Goal: Task Accomplishment & Management: Manage account settings

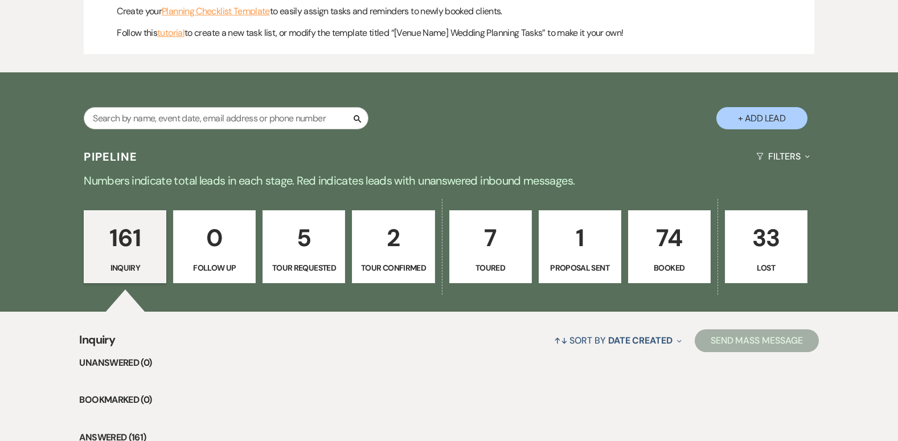
scroll to position [661, 0]
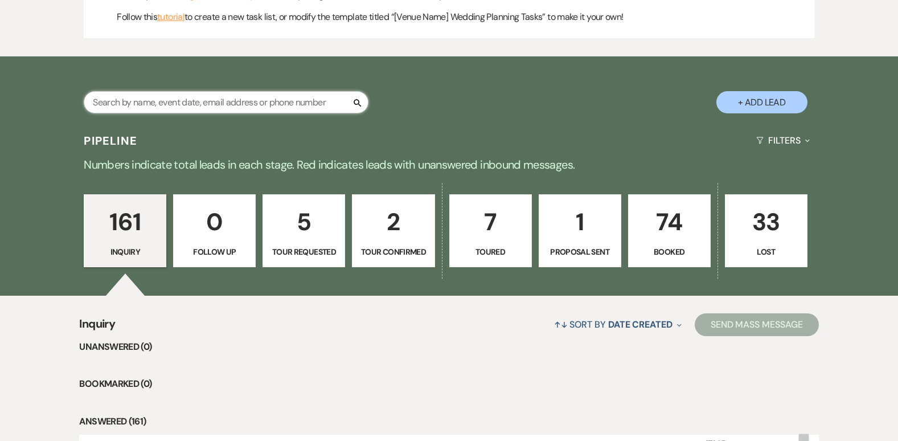
click at [311, 96] on input "text" at bounding box center [226, 102] width 285 height 22
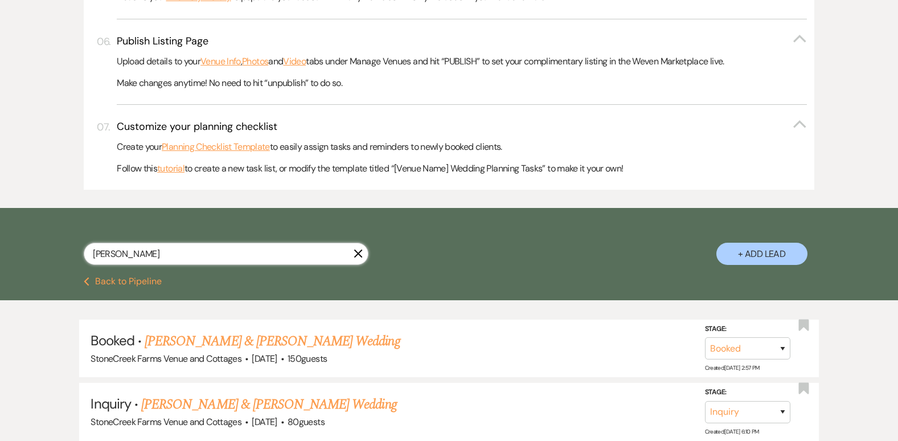
scroll to position [602, 0]
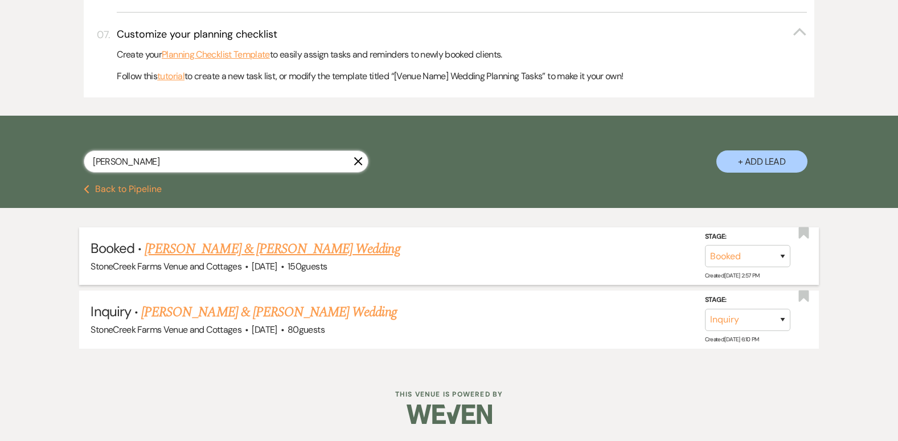
type input "[PERSON_NAME]"
click at [227, 242] on link "[PERSON_NAME] & [PERSON_NAME] Wedding" at bounding box center [272, 249] width 255 height 20
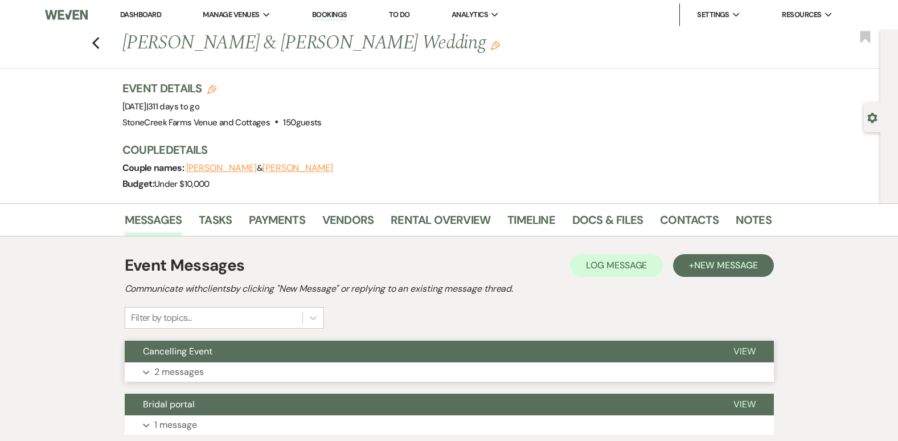
click at [182, 371] on p "2 messages" at bounding box center [179, 371] width 50 height 15
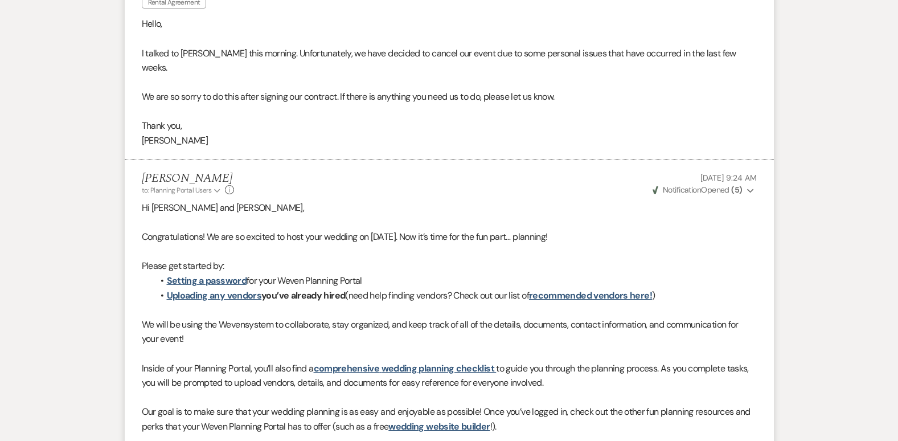
scroll to position [11, 0]
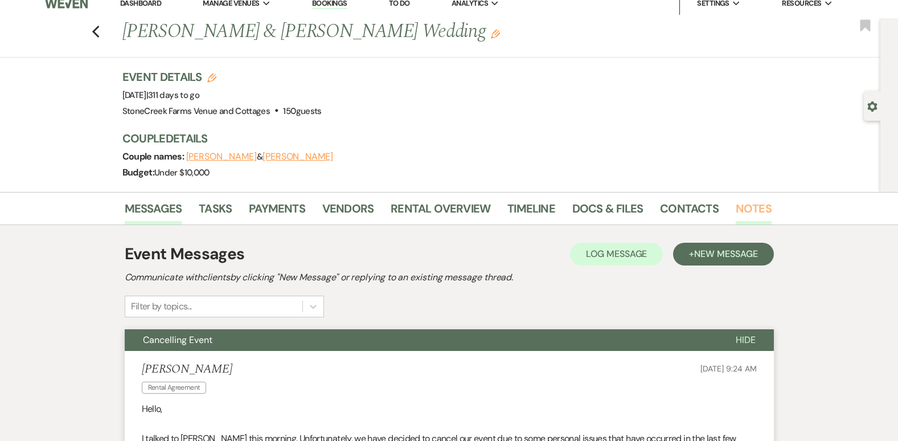
click at [749, 205] on link "Notes" at bounding box center [753, 211] width 36 height 25
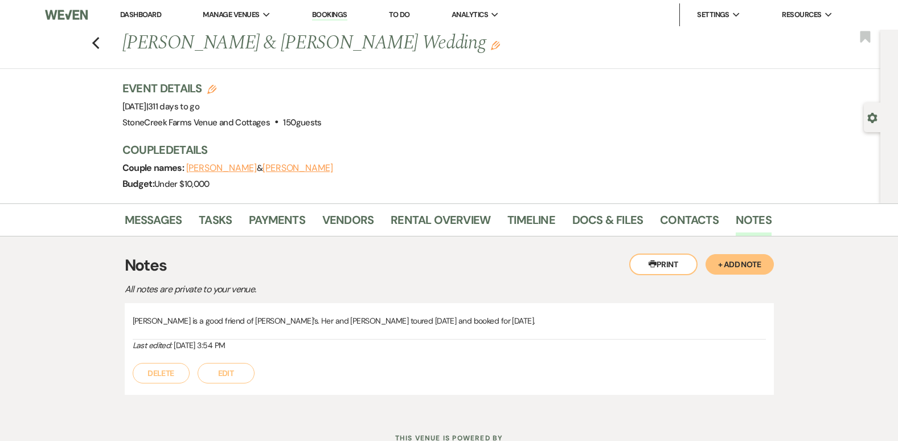
click at [729, 261] on button "+ Add Note" at bounding box center [739, 264] width 68 height 20
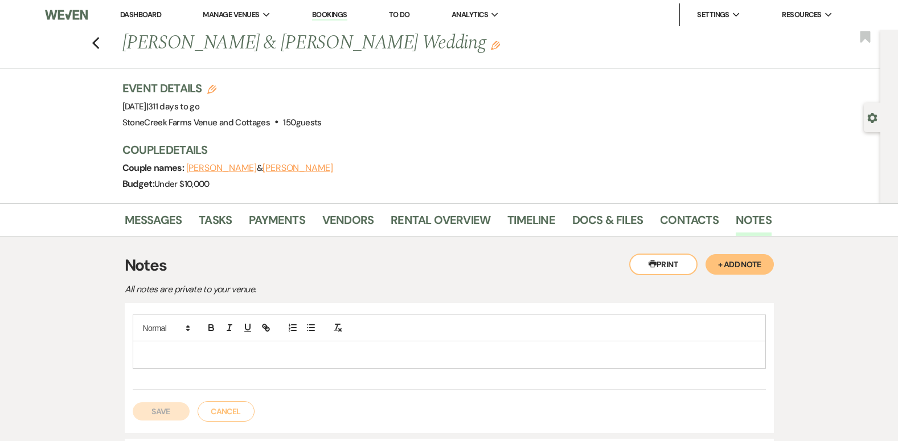
click at [182, 363] on div at bounding box center [449, 354] width 632 height 26
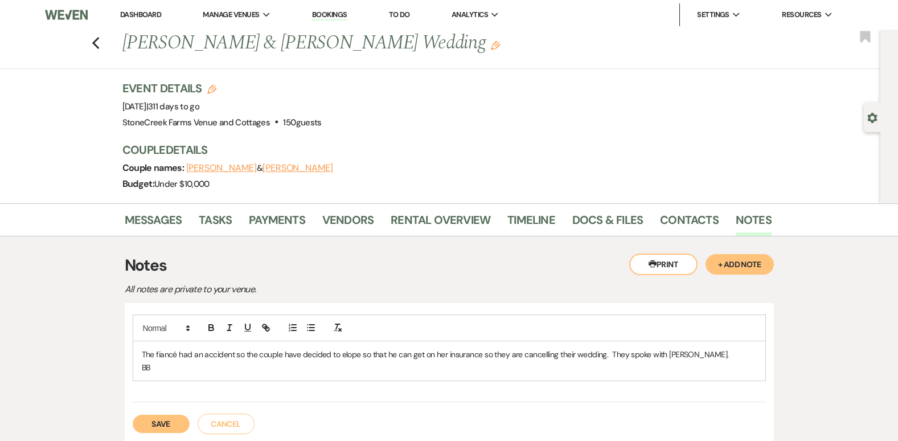
click at [164, 424] on button "Save" at bounding box center [161, 423] width 57 height 18
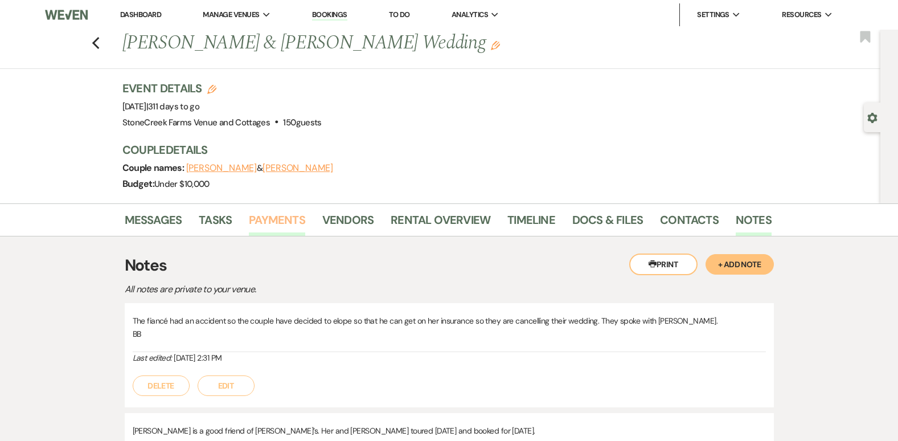
click at [287, 214] on link "Payments" at bounding box center [277, 223] width 56 height 25
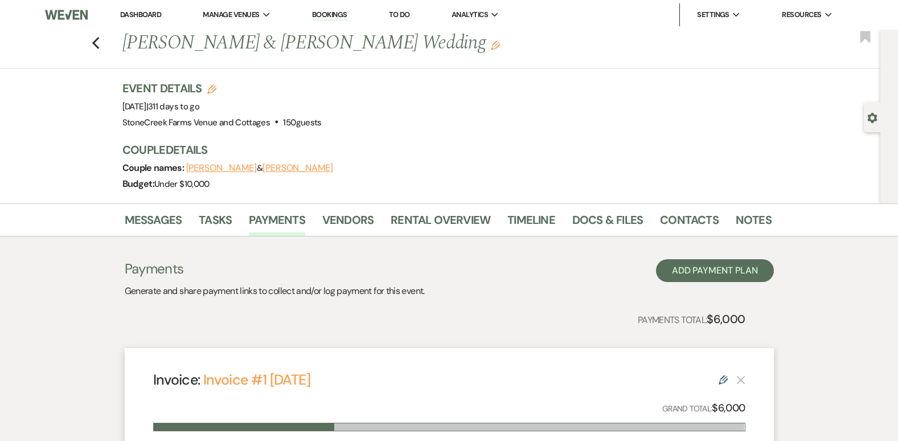
click at [870, 117] on use "button" at bounding box center [872, 118] width 10 height 10
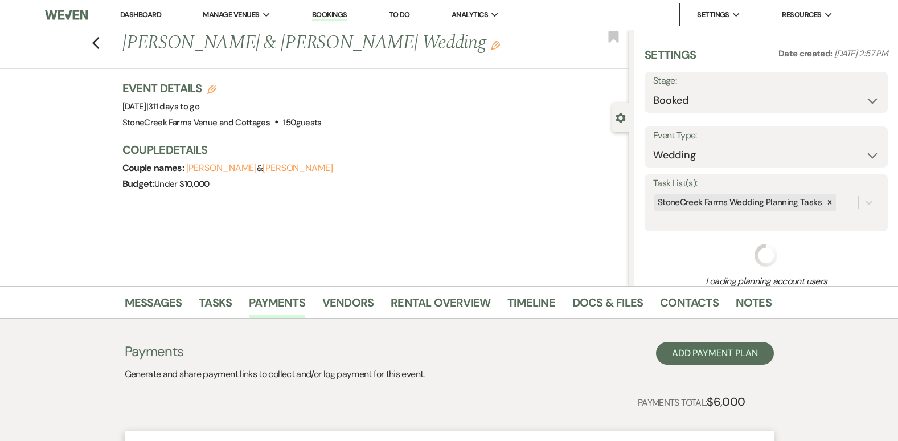
select select "5"
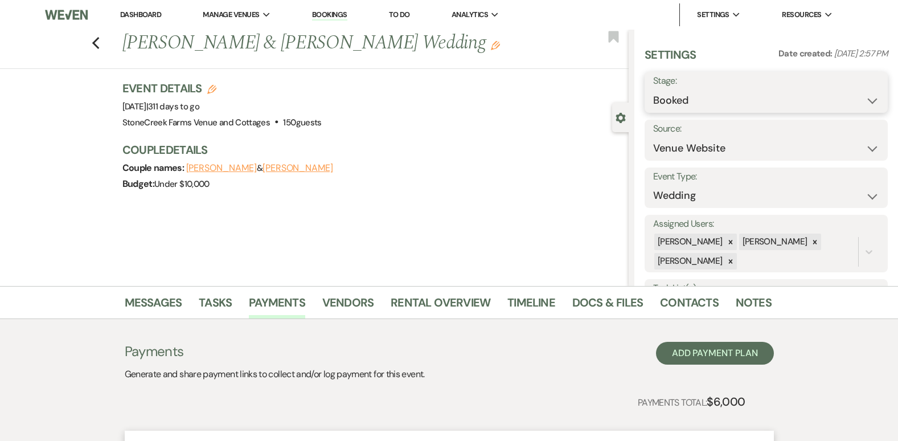
click at [862, 98] on select "Booked Lost" at bounding box center [766, 100] width 226 height 22
select select "8"
click at [653, 89] on select "Booked Lost" at bounding box center [766, 100] width 226 height 22
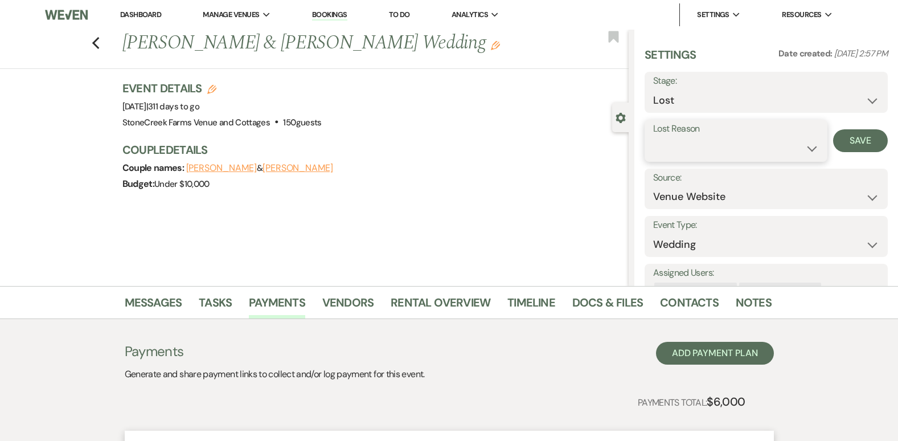
click at [805, 148] on select "Booked Elsewhere Budget Date Unavailable No Response Not a Good Match Capacity …" at bounding box center [736, 148] width 166 height 22
select select "11"
click at [653, 137] on select "Booked Elsewhere Budget Date Unavailable No Response Not a Good Match Capacity …" at bounding box center [736, 148] width 166 height 22
click at [850, 133] on button "Save" at bounding box center [860, 140] width 55 height 23
click at [98, 39] on icon "Previous" at bounding box center [96, 43] width 9 height 14
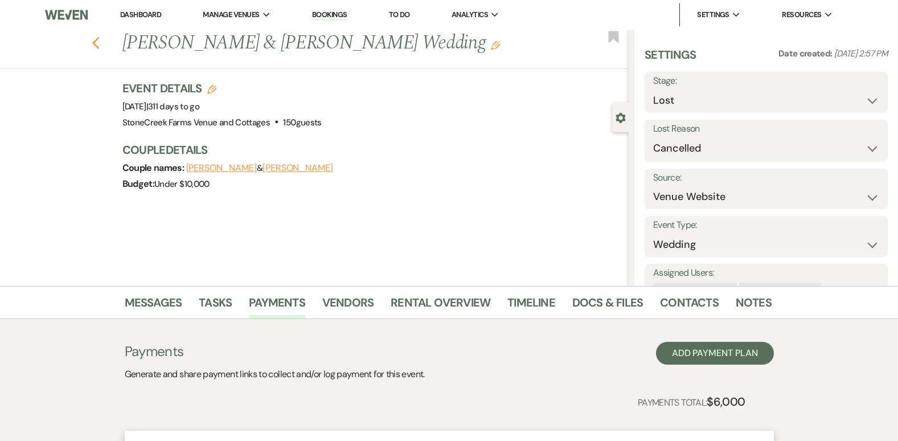
select select "8"
select select "11"
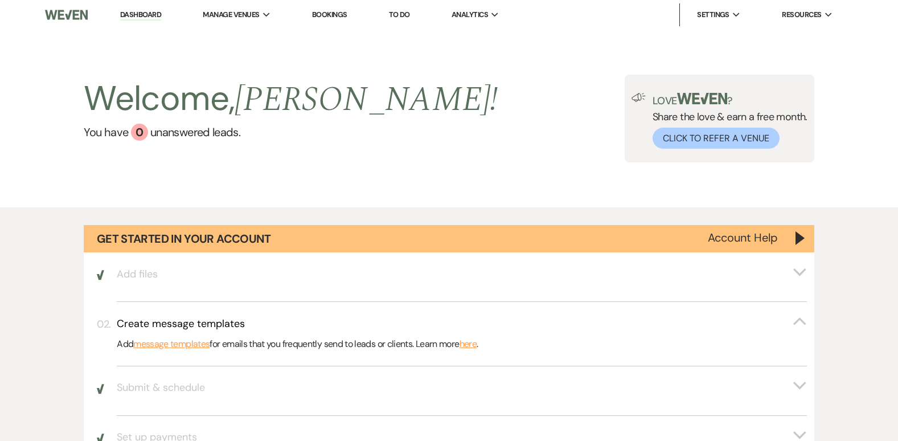
click at [326, 13] on link "Bookings" at bounding box center [329, 15] width 35 height 10
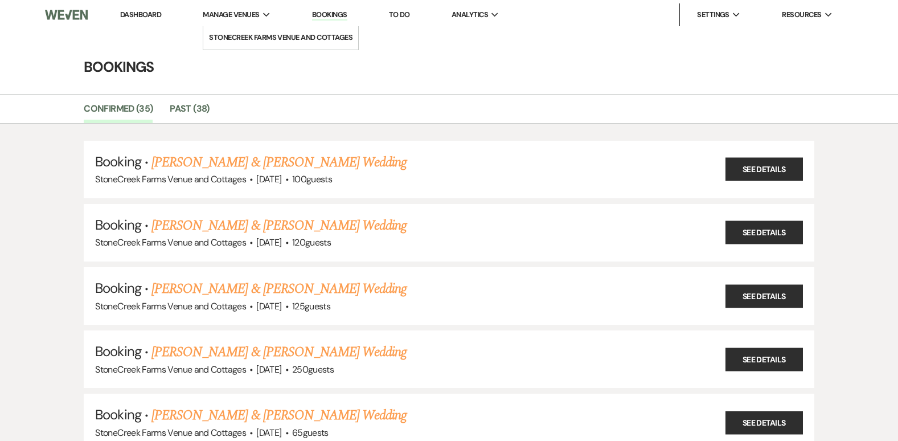
click at [229, 11] on span "Manage Venues" at bounding box center [231, 14] width 56 height 11
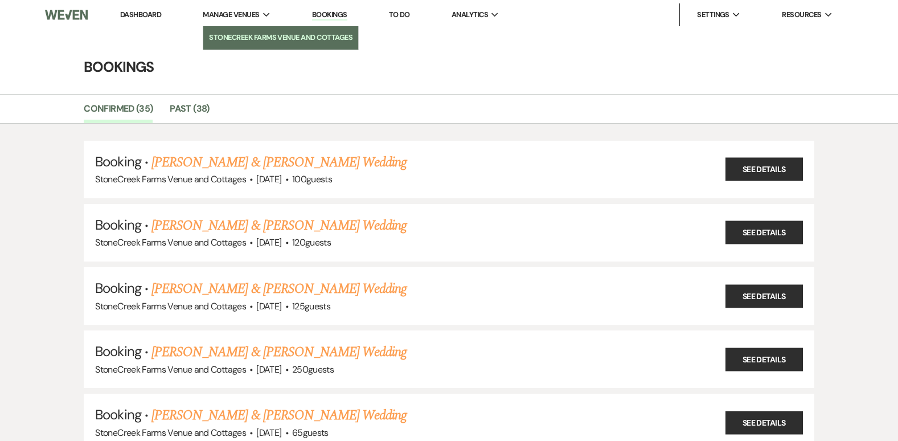
click at [235, 40] on li "StoneCreek Farms Venue and Cottages" at bounding box center [280, 37] width 143 height 11
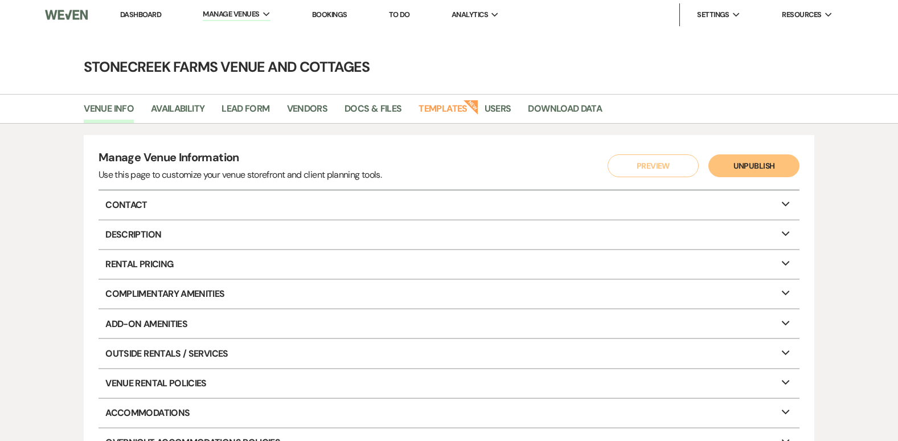
click at [323, 12] on link "Bookings" at bounding box center [329, 15] width 35 height 10
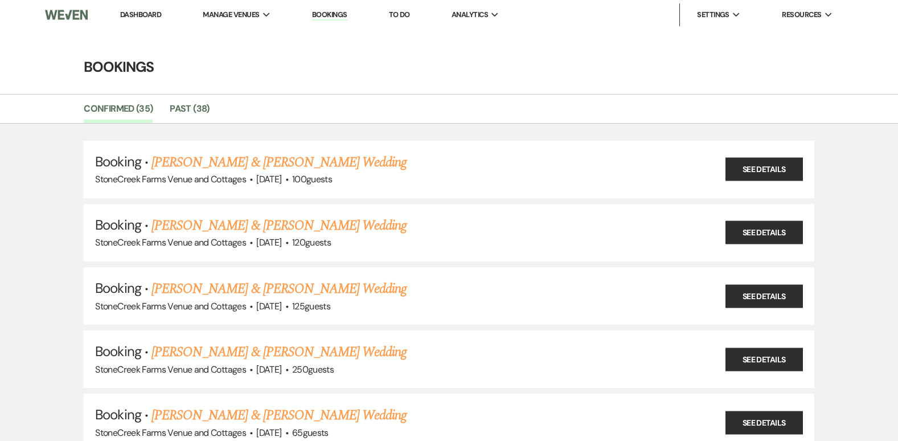
click at [145, 15] on link "Dashboard" at bounding box center [140, 15] width 41 height 10
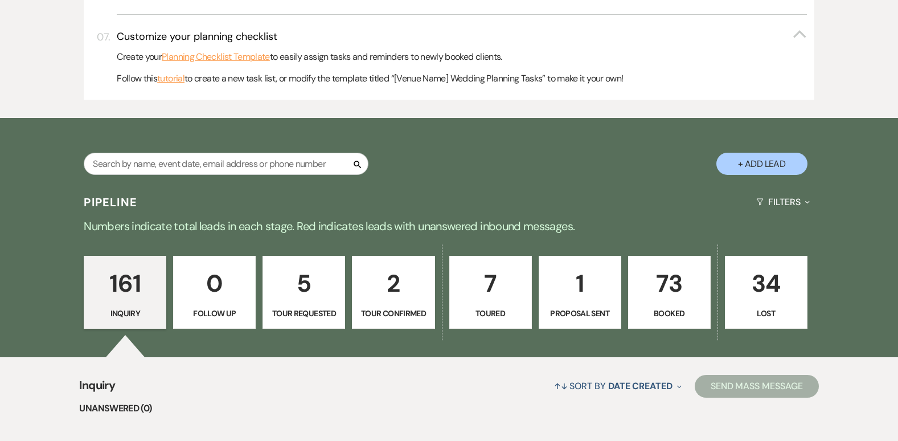
scroll to position [607, 0]
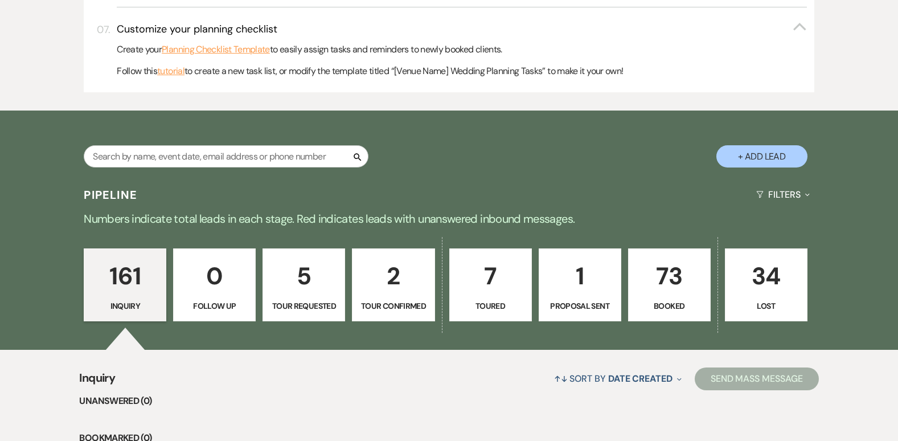
click at [676, 277] on p "73" at bounding box center [669, 276] width 68 height 38
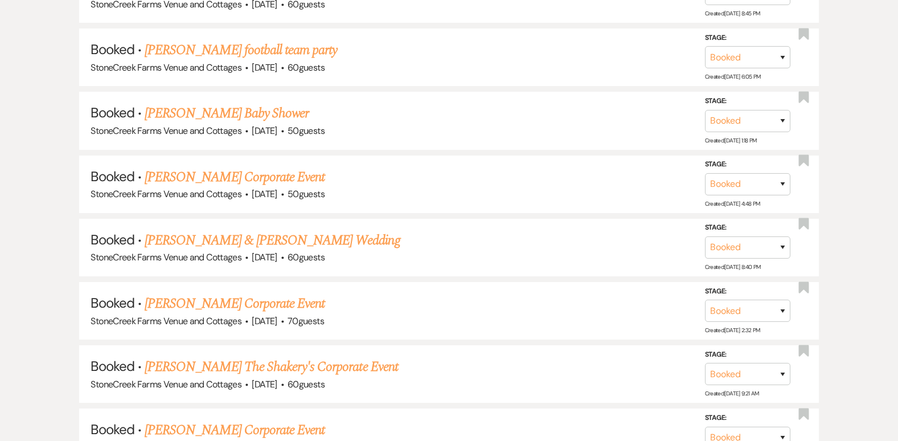
scroll to position [3468, 0]
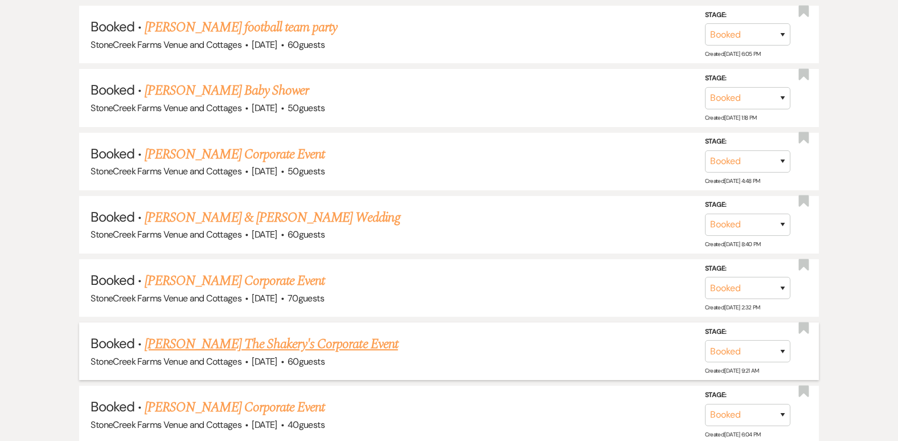
click at [320, 348] on link "[PERSON_NAME] The Shakery's Corporate Event" at bounding box center [271, 344] width 253 height 20
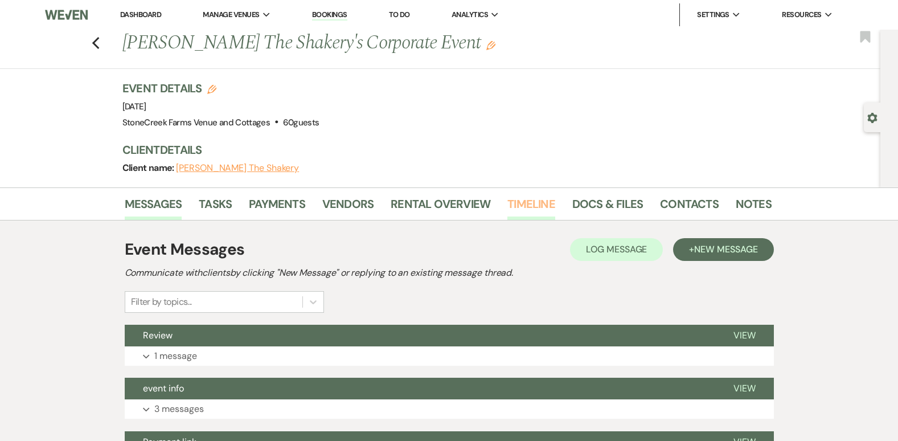
click at [528, 200] on link "Timeline" at bounding box center [531, 207] width 48 height 25
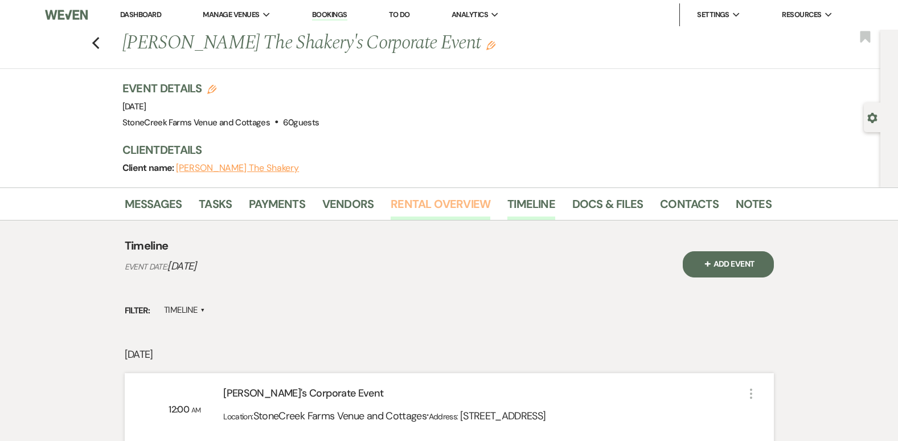
click at [429, 209] on link "Rental Overview" at bounding box center [440, 207] width 100 height 25
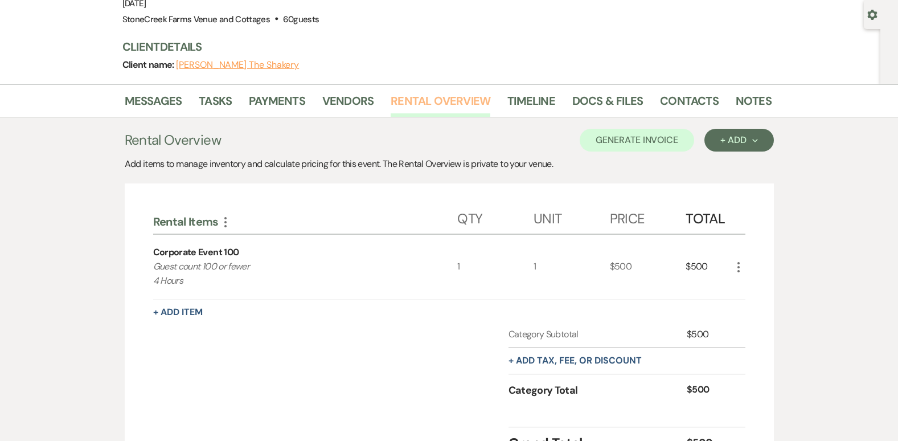
scroll to position [11, 0]
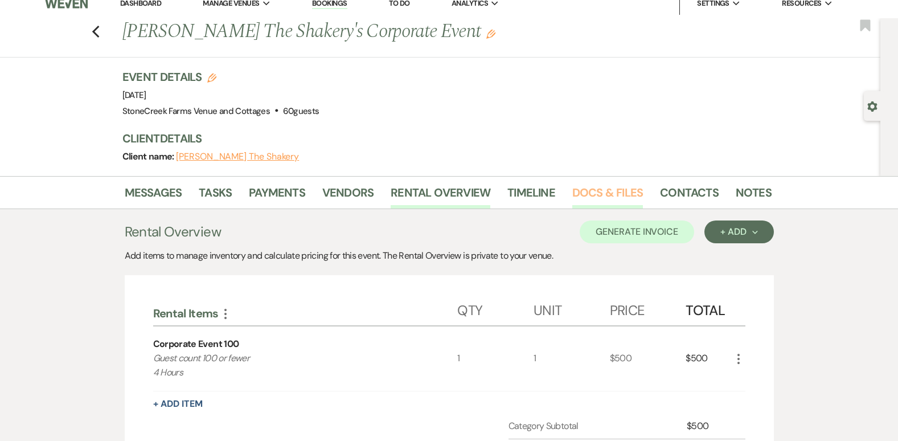
click at [596, 190] on link "Docs & Files" at bounding box center [607, 195] width 71 height 25
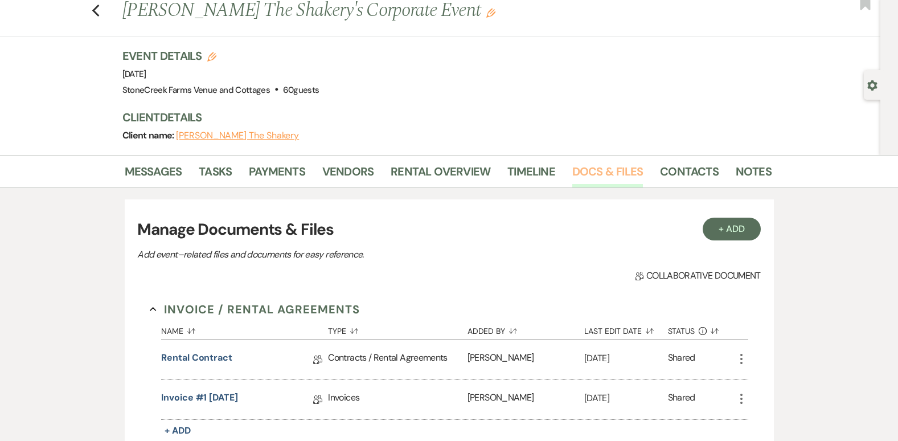
scroll to position [34, 0]
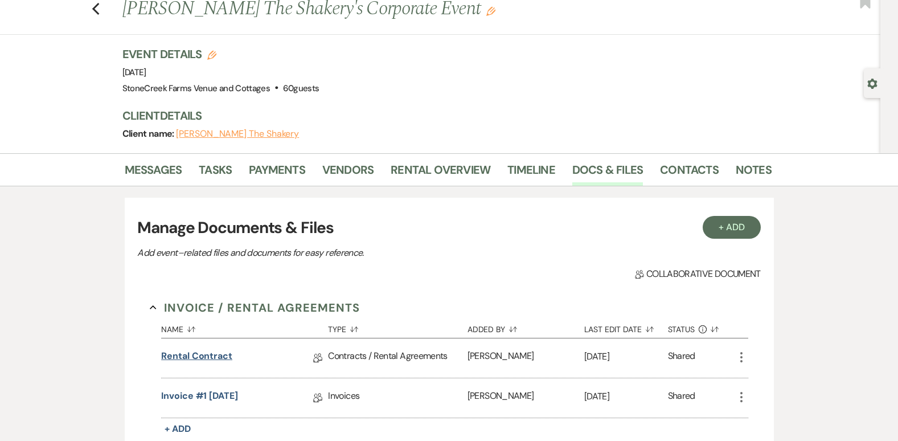
click at [188, 352] on link "Rental Contract" at bounding box center [196, 358] width 71 height 18
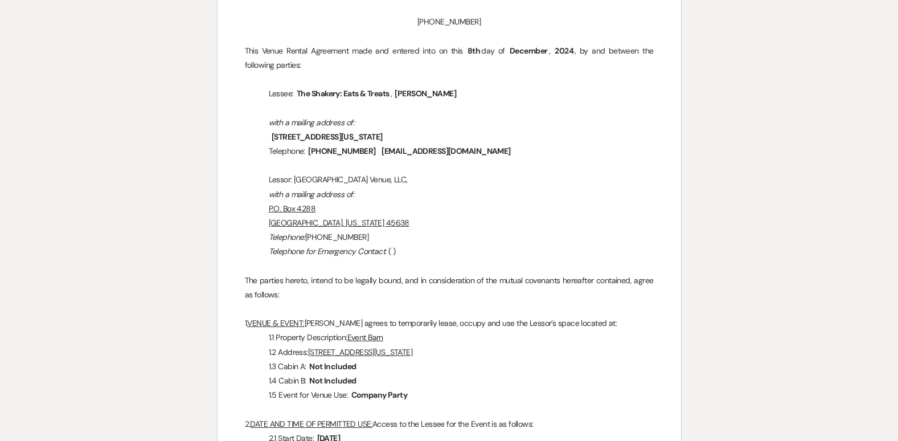
scroll to position [250, 0]
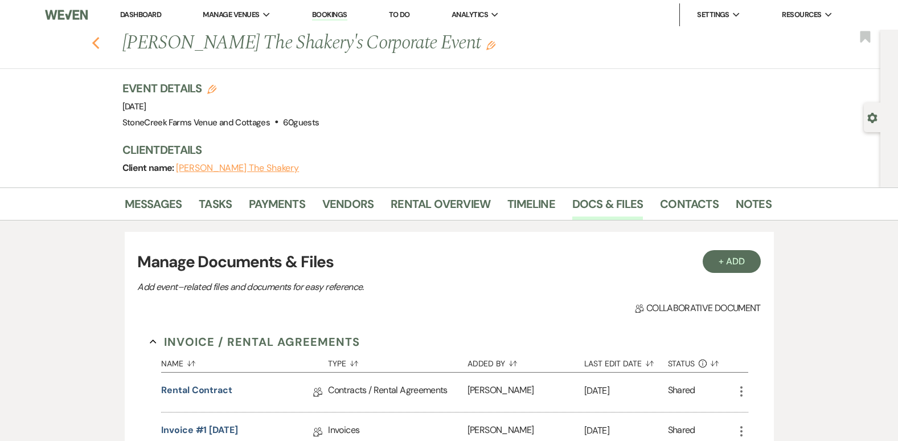
click at [98, 39] on icon "Previous" at bounding box center [96, 43] width 9 height 14
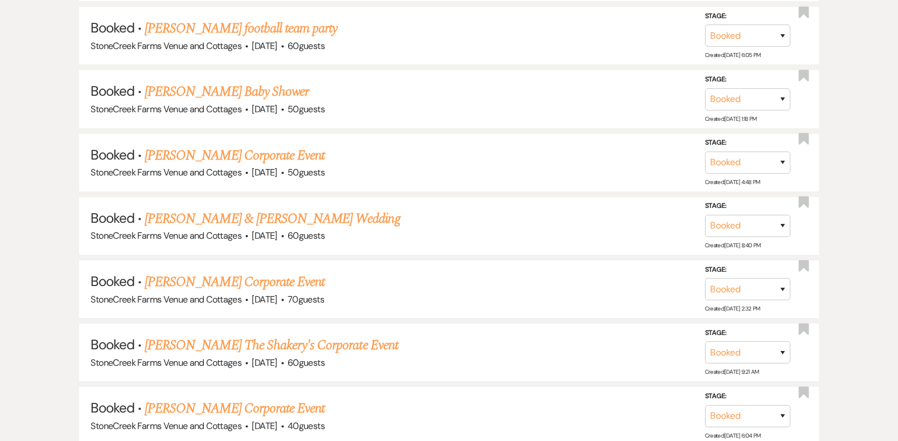
scroll to position [3469, 0]
click at [329, 343] on link "[PERSON_NAME] The Shakery's Corporate Event" at bounding box center [271, 344] width 253 height 20
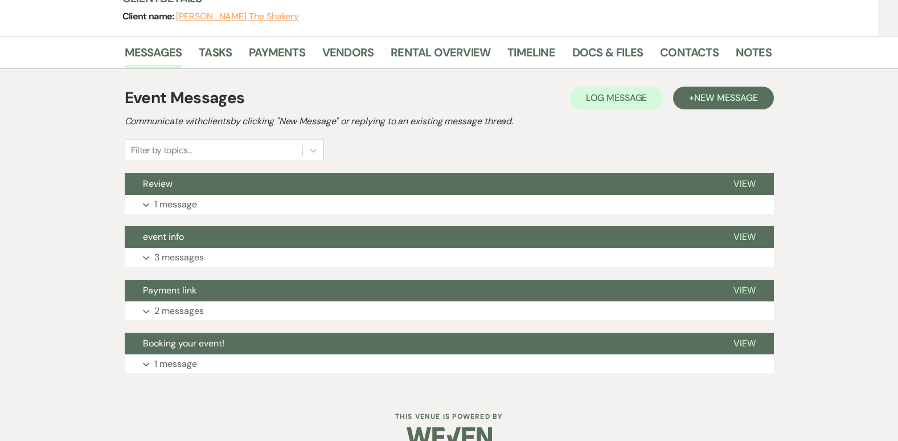
scroll to position [144, 0]
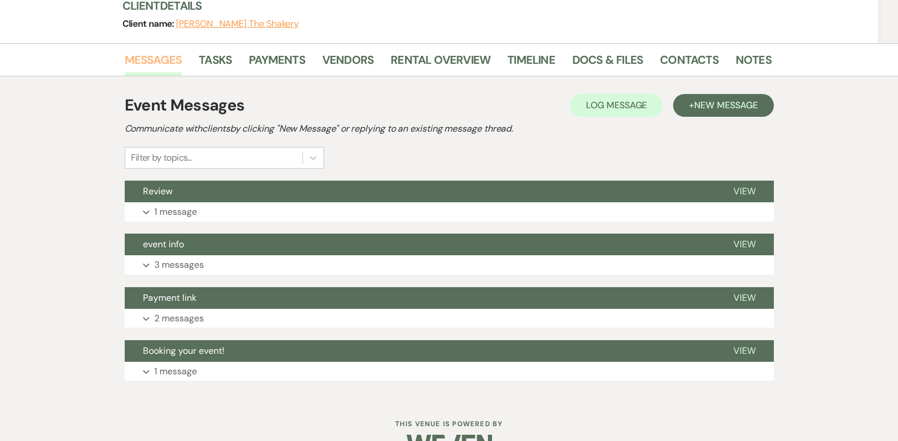
click at [166, 52] on link "Messages" at bounding box center [153, 63] width 57 height 25
click at [159, 57] on link "Messages" at bounding box center [153, 63] width 57 height 25
click at [726, 106] on span "New Message" at bounding box center [725, 105] width 63 height 12
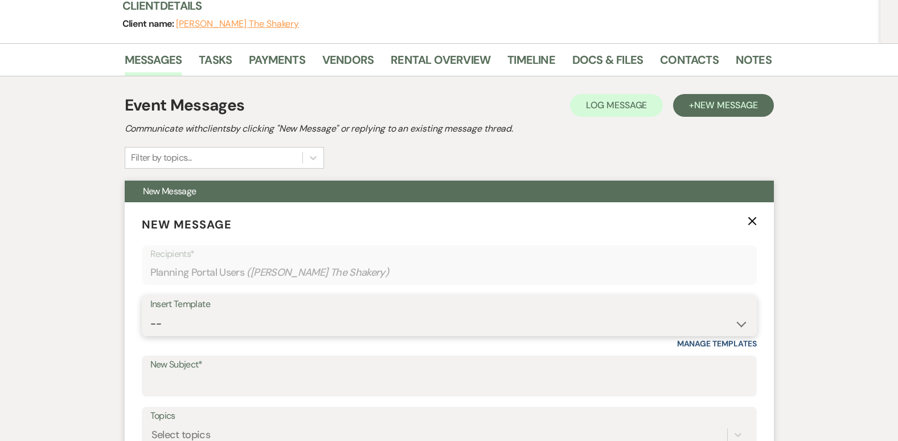
click at [738, 325] on select "-- Weven Planning Portal Introduction (Booked Events) Initial Inquiry Response …" at bounding box center [449, 324] width 598 height 22
select select "4276"
click at [150, 313] on select "-- Weven Planning Portal Introduction (Booked Events) Initial Inquiry Response …" at bounding box center [449, 324] width 598 height 22
type input "Booking your event!"
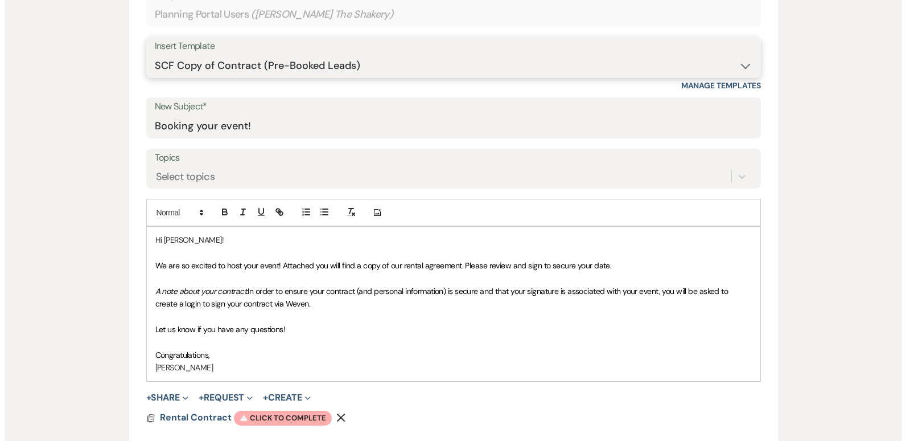
scroll to position [433, 0]
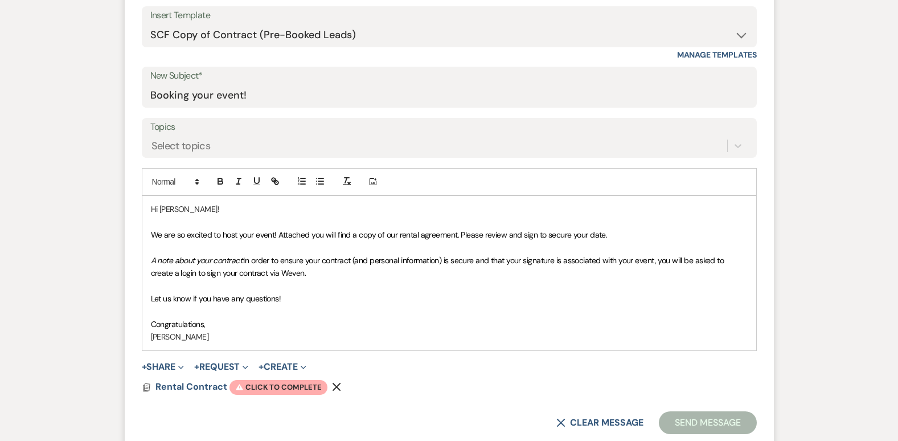
click at [273, 233] on span "We are so excited to host your event! Attached you will find a copy of our rent…" at bounding box center [379, 234] width 457 height 10
click at [279, 387] on span "Warning Click to complete" at bounding box center [278, 387] width 98 height 15
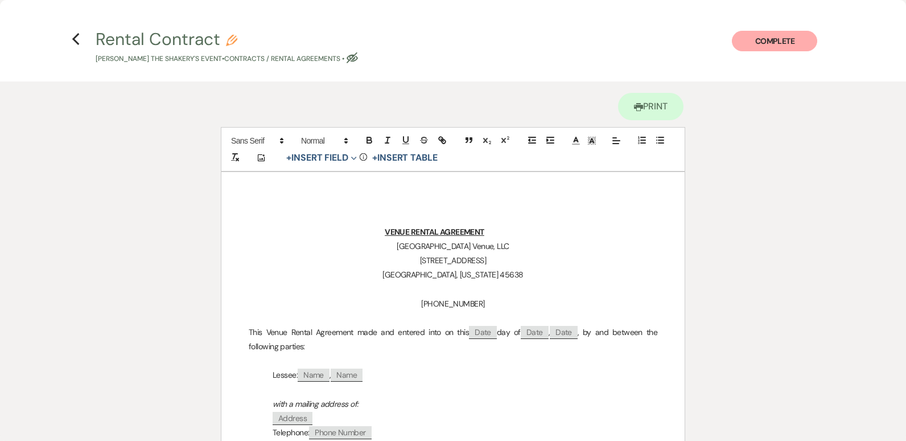
click at [646, 383] on p at bounding box center [453, 390] width 409 height 14
click at [552, 376] on p "Lessee: ﻿ Name ﻿ , ﻿ Name ﻿" at bounding box center [453, 375] width 409 height 14
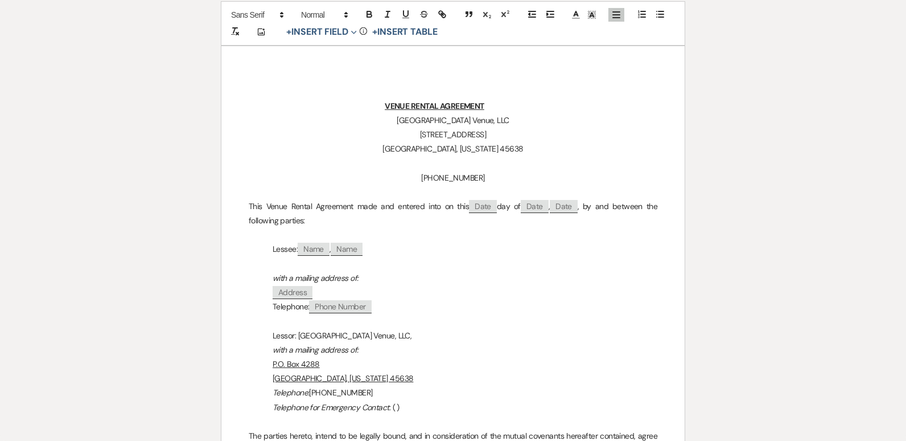
scroll to position [141, 0]
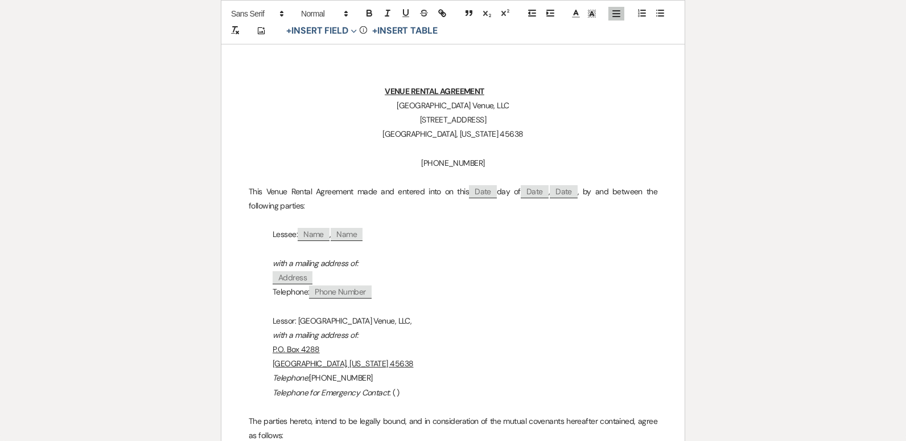
click at [378, 291] on p "Telephone: ﻿ Phone Number ﻿" at bounding box center [453, 292] width 409 height 14
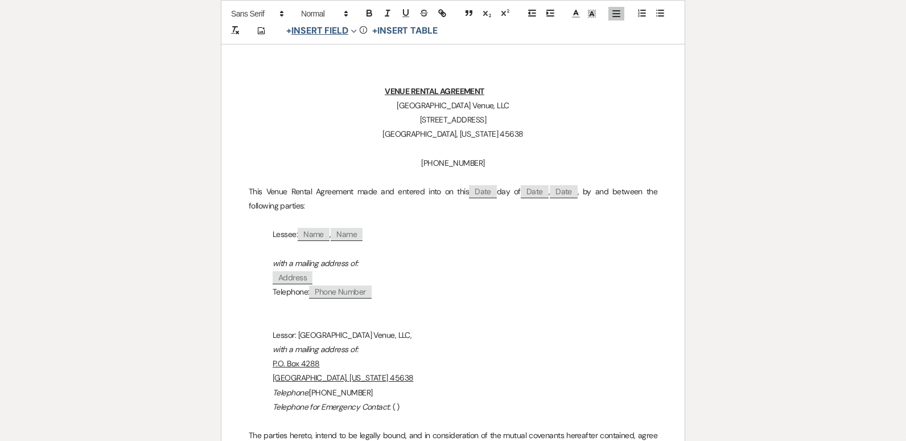
click at [334, 31] on button "+ Insert Field Expand" at bounding box center [321, 31] width 79 height 14
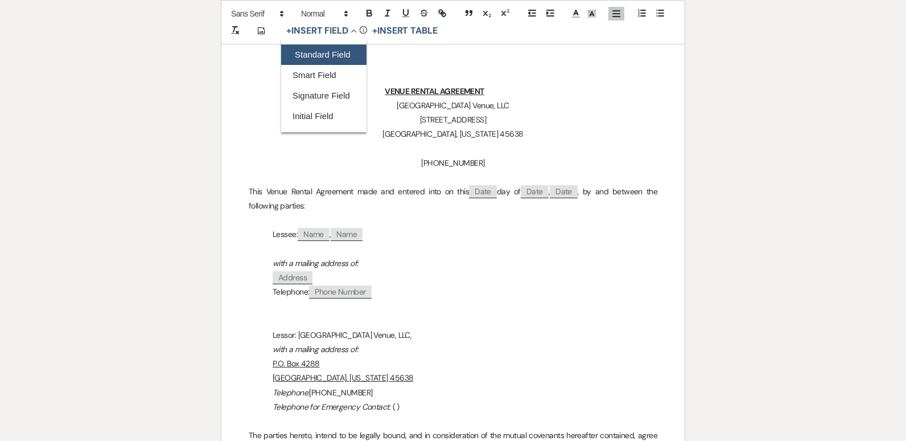
click at [318, 56] on button "Standard Field" at bounding box center [323, 54] width 85 height 20
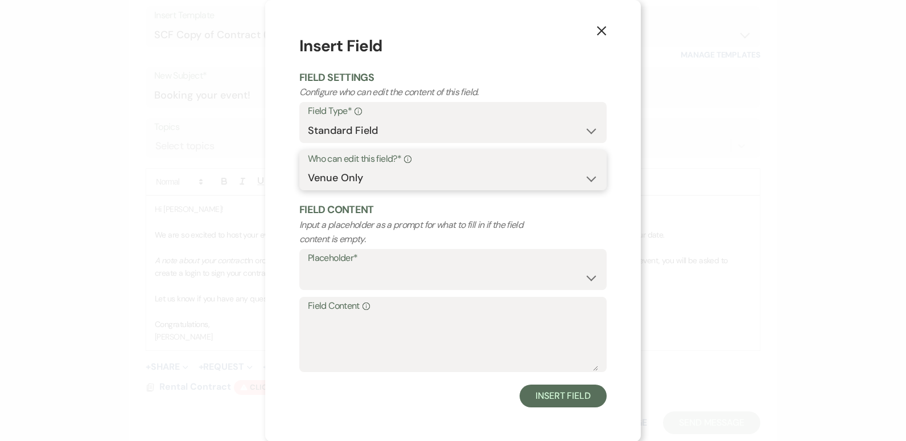
click at [582, 182] on select "Both Venue & Client Client Only Venue Only" at bounding box center [453, 178] width 290 height 22
select select "client"
click at [308, 189] on select "Both Venue & Client Client Only Venue Only" at bounding box center [453, 178] width 290 height 22
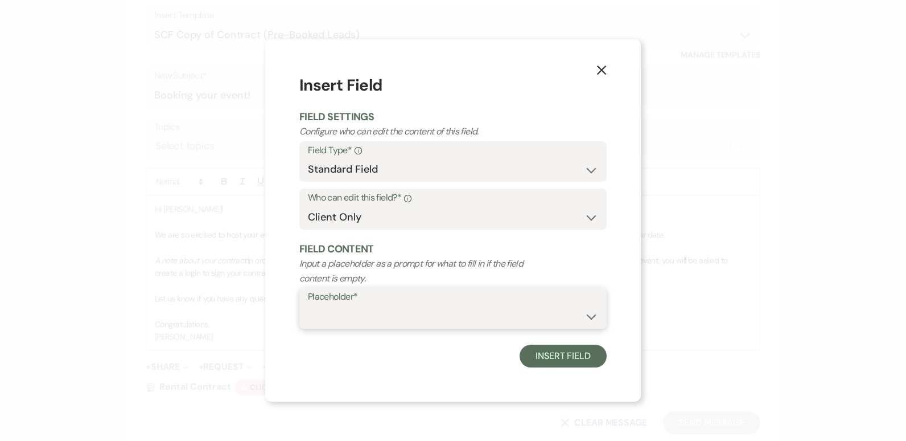
click at [589, 313] on select "Custom Placeholder Date Time Name Location Venue Name Type Number Budget Addres…" at bounding box center [453, 316] width 290 height 22
click at [308, 305] on select "Custom Placeholder Date Time Name Location Venue Name Type Number Budget Addres…" at bounding box center [453, 316] width 290 height 22
select select "Email"
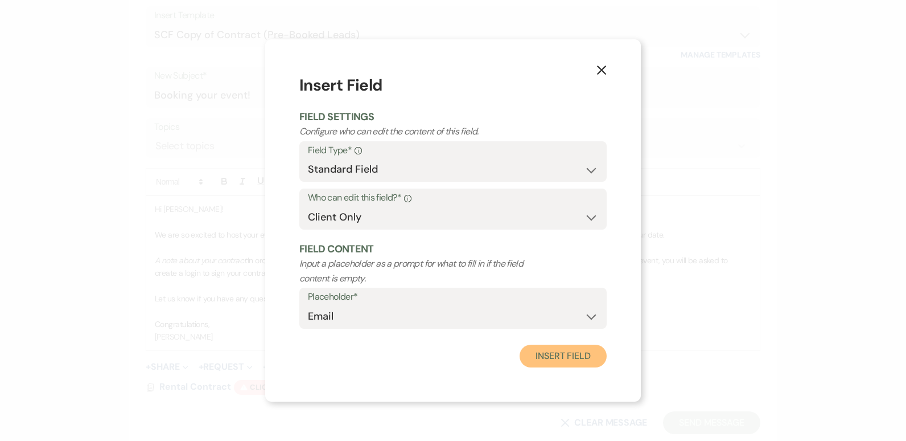
click at [544, 357] on button "Insert Field" at bounding box center [563, 355] width 87 height 23
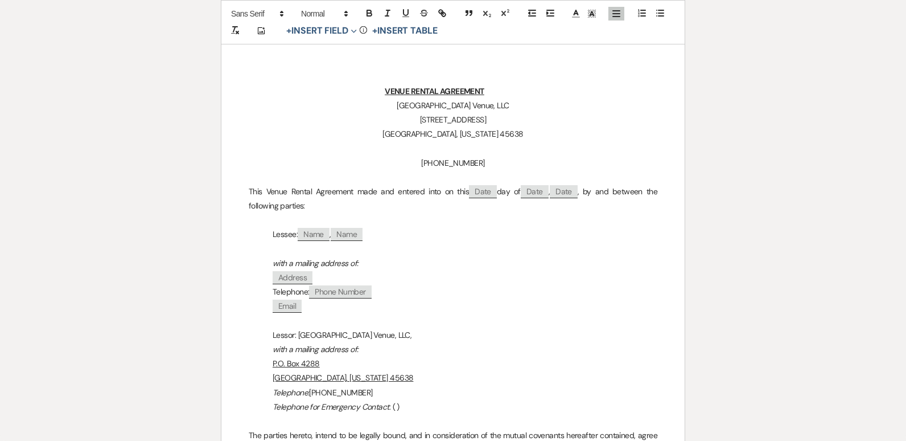
click at [394, 407] on p "Telephone for Emergency Contact : ( )" at bounding box center [453, 407] width 409 height 14
click at [642, 401] on p "Telephone for Emergency Contact : ([PHONE_NUMBER] )" at bounding box center [453, 407] width 409 height 14
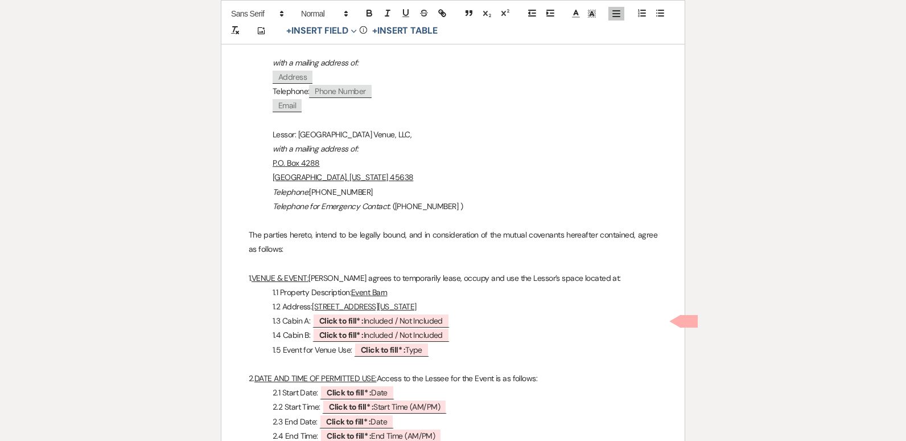
scroll to position [355, 0]
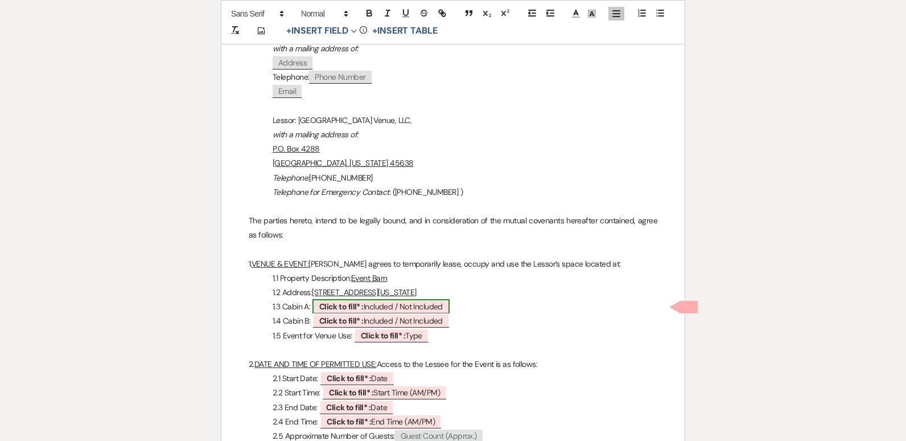
click at [406, 310] on span "Click to fill* : Included / Not Included" at bounding box center [381, 306] width 137 height 15
select select "owner"
select select "custom_placeholder"
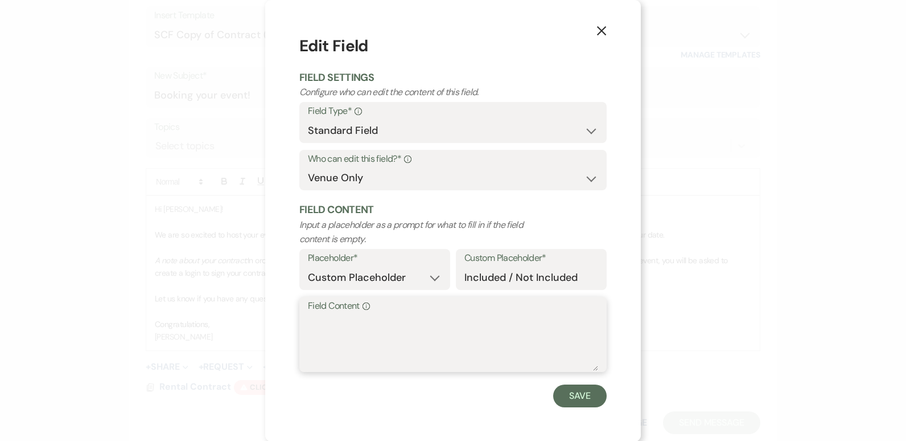
click at [397, 318] on textarea "Field Content Info" at bounding box center [453, 342] width 290 height 57
type textarea "Not Included"
click at [577, 392] on button "Save" at bounding box center [580, 395] width 54 height 23
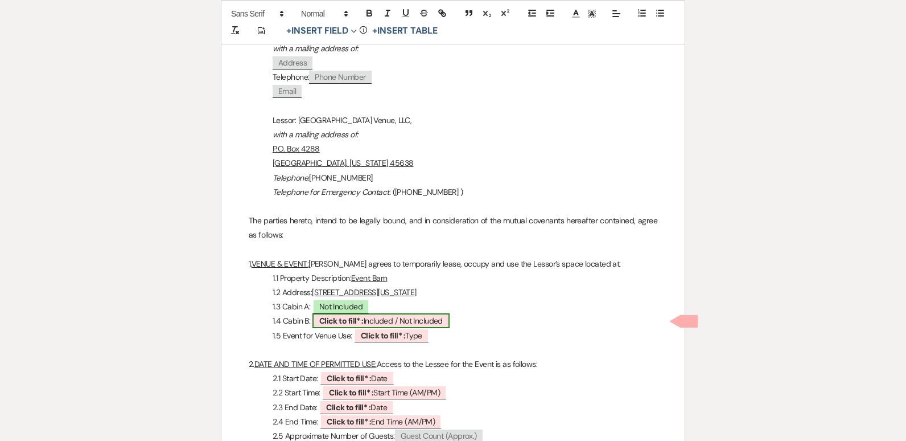
click at [383, 326] on span "Click to fill* : Included / Not Included" at bounding box center [381, 320] width 137 height 15
select select "owner"
select select "custom_placeholder"
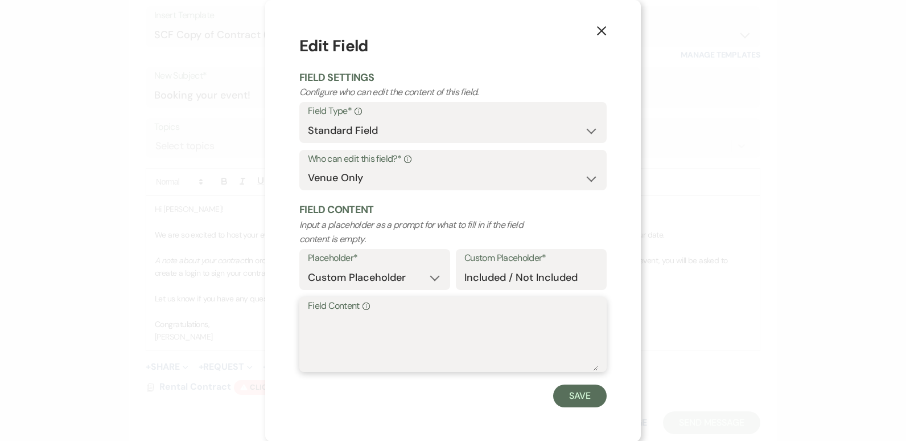
click at [350, 319] on textarea "Field Content Info" at bounding box center [453, 342] width 290 height 57
type textarea "Not Included"
click at [579, 397] on button "Save" at bounding box center [580, 395] width 54 height 23
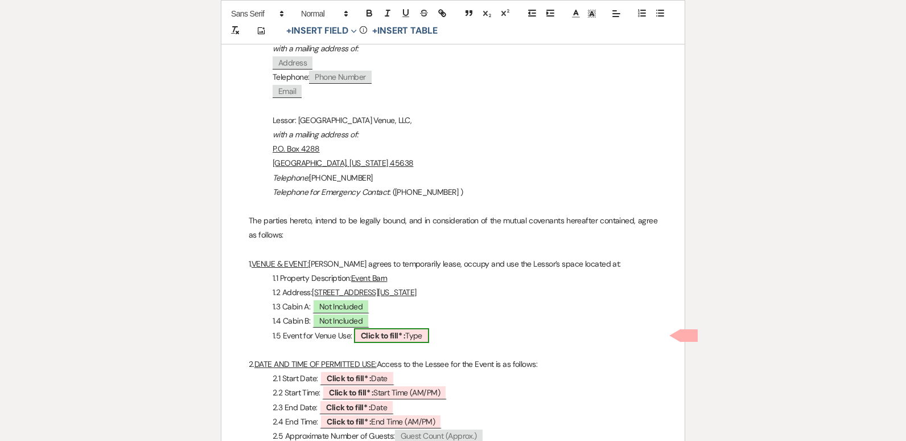
click at [400, 334] on b "Click to fill* :" at bounding box center [383, 335] width 44 height 10
select select "owner"
select select "Type"
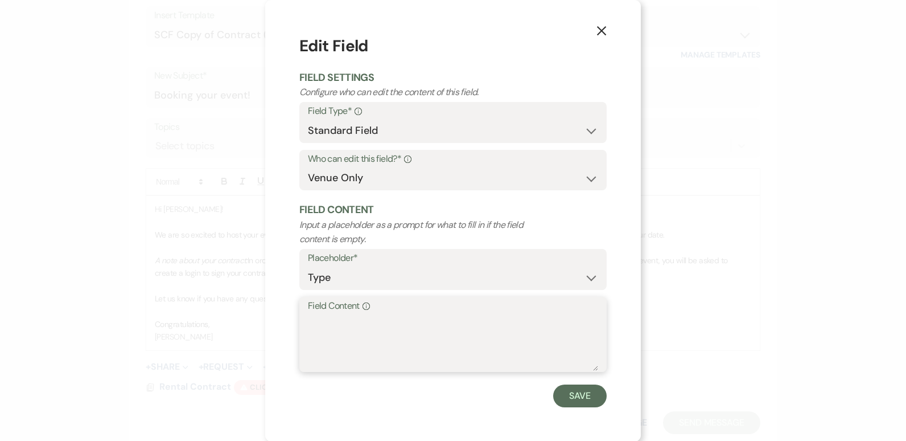
click at [400, 334] on textarea "Field Content Info" at bounding box center [453, 342] width 290 height 57
type textarea "Company Christmas Party"
click at [575, 393] on button "Save" at bounding box center [580, 395] width 54 height 23
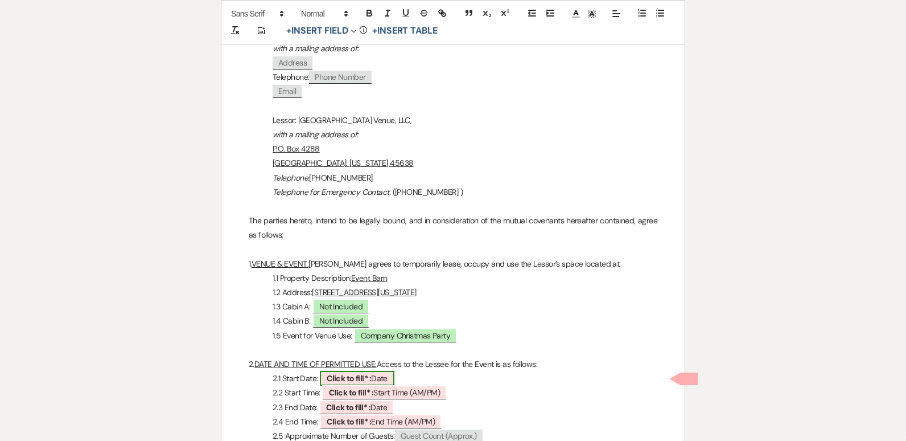
click at [364, 377] on b "Click to fill* :" at bounding box center [349, 378] width 44 height 10
select select "owner"
select select "Date"
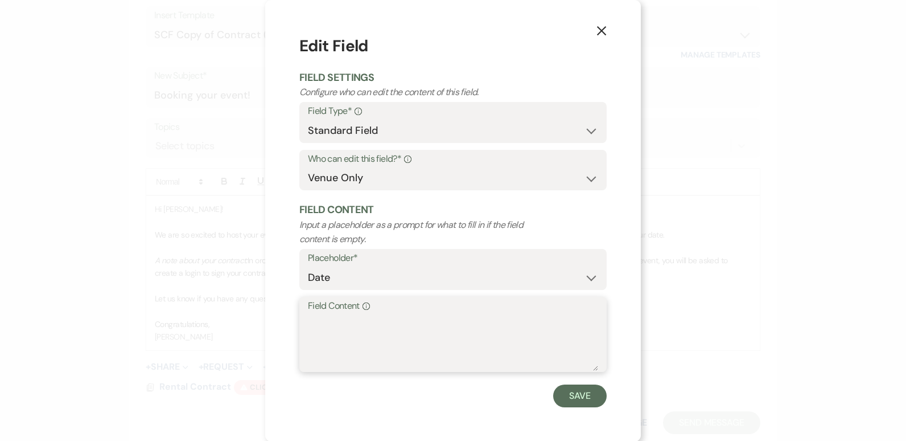
click at [338, 344] on textarea "Field Content Info" at bounding box center [453, 342] width 290 height 57
type textarea "[DATE]"
click at [589, 388] on button "Save" at bounding box center [580, 395] width 54 height 23
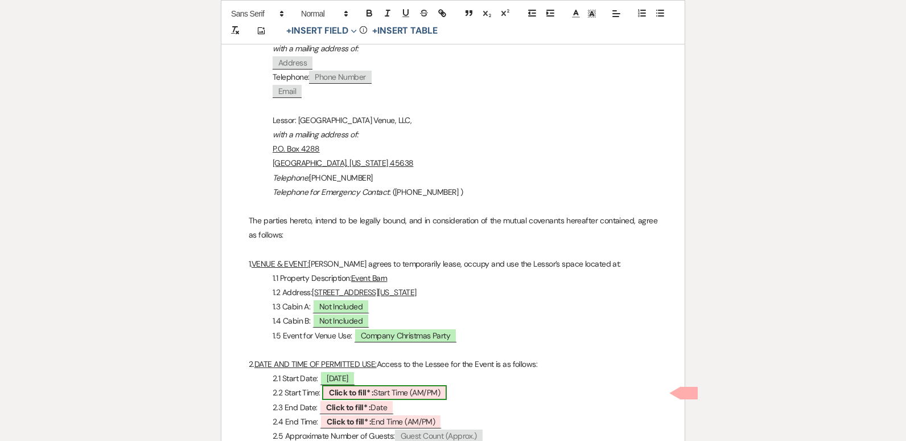
click at [423, 393] on span "Click to fill* : Start Time (AM/PM)" at bounding box center [384, 392] width 125 height 15
select select "owner"
select select "custom_placeholder"
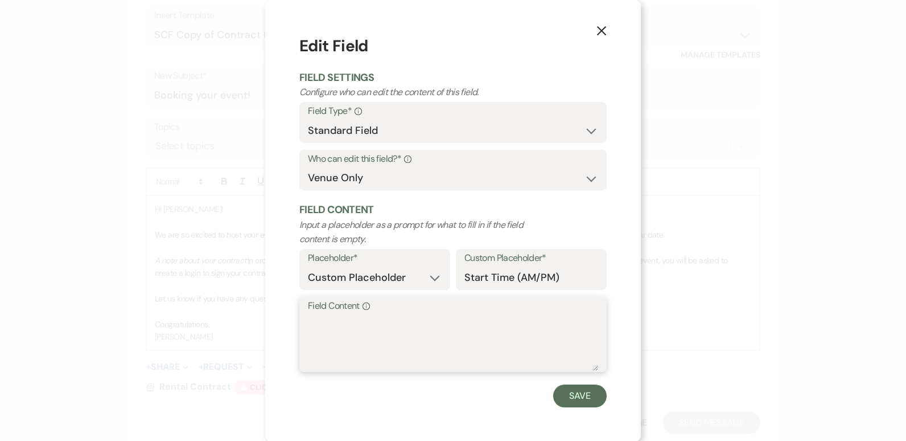
click at [351, 326] on textarea "Field Content Info" at bounding box center [453, 342] width 290 height 57
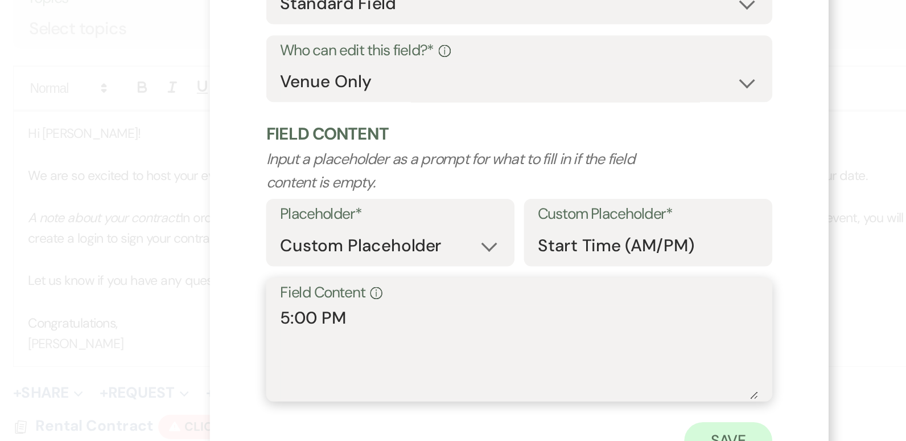
type textarea "5:00 PM"
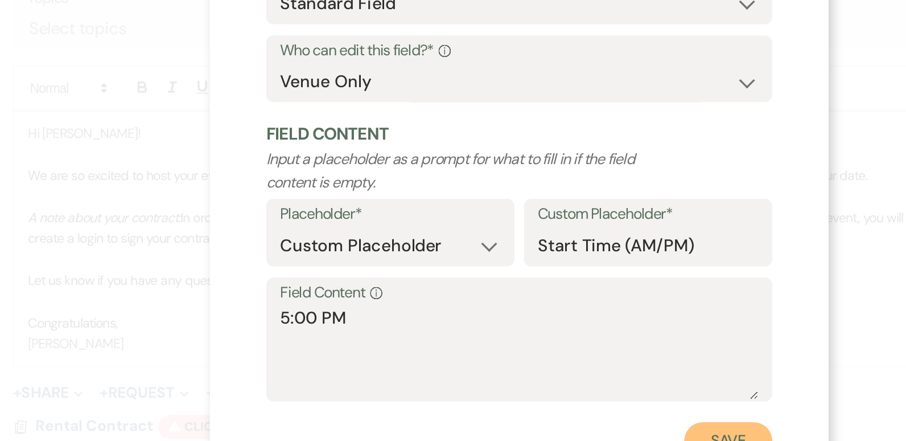
click at [583, 388] on button "Save" at bounding box center [580, 395] width 54 height 23
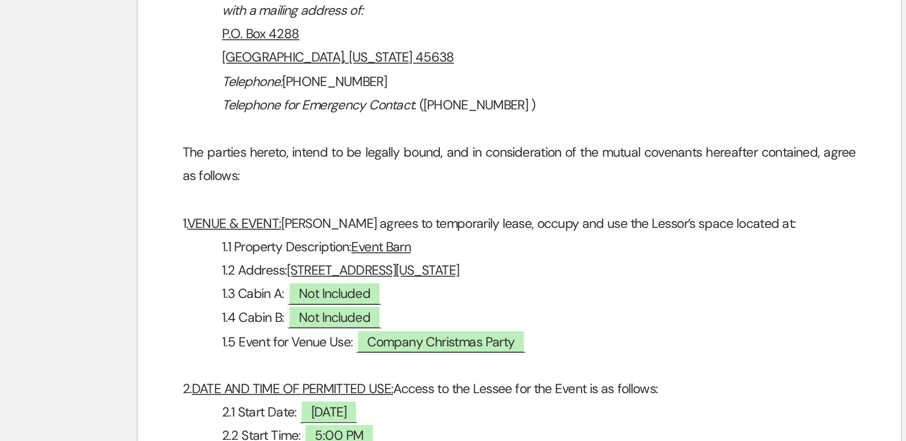
click at [636, 323] on p "1.4 Cabin B: Not Included" at bounding box center [453, 321] width 409 height 14
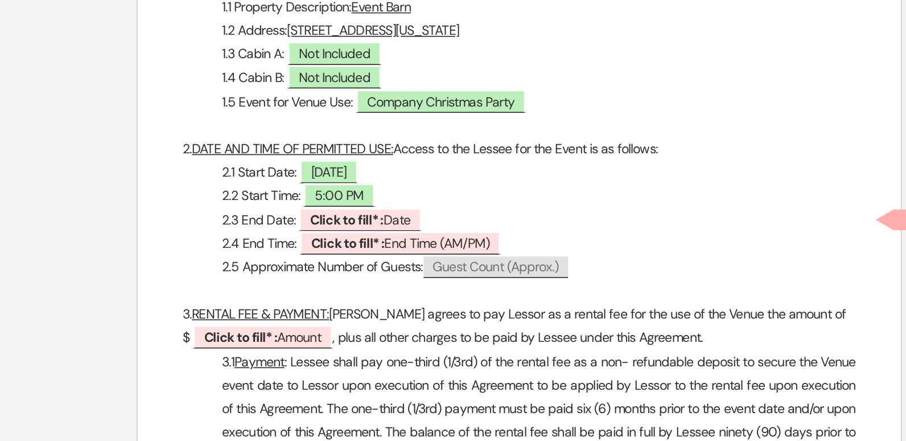
scroll to position [470, 0]
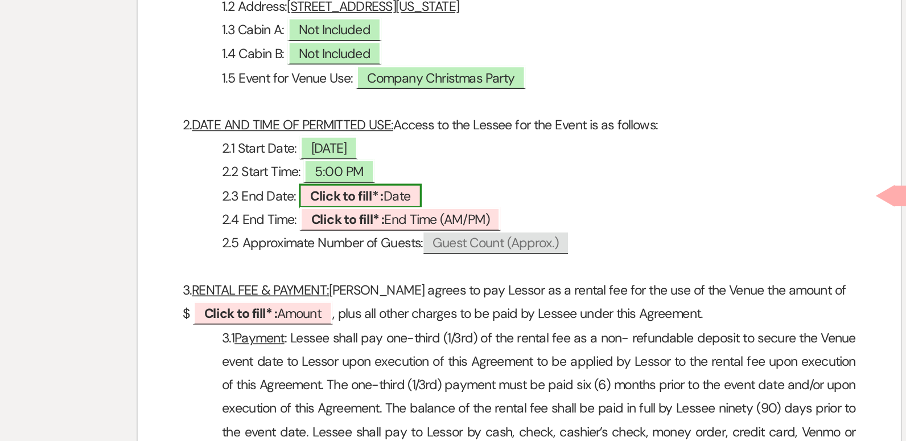
click at [375, 294] on span "Click to fill* : Date" at bounding box center [356, 292] width 75 height 15
select select "owner"
select select "Date"
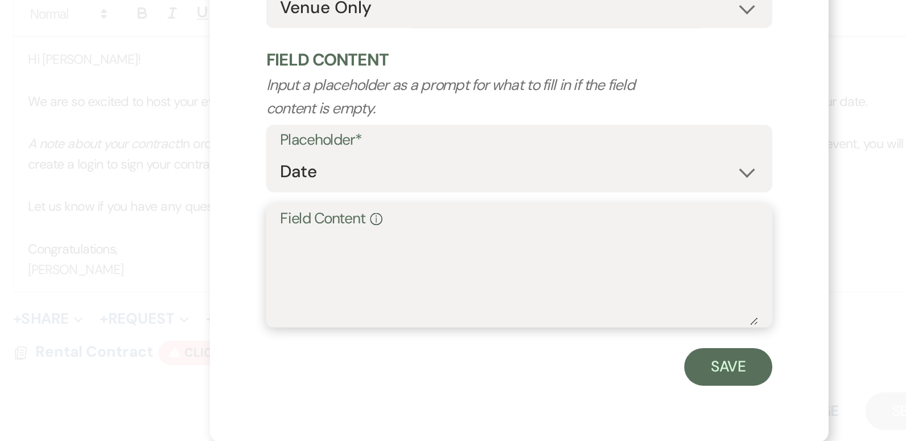
click at [359, 324] on textarea "Field Content Info" at bounding box center [453, 342] width 290 height 57
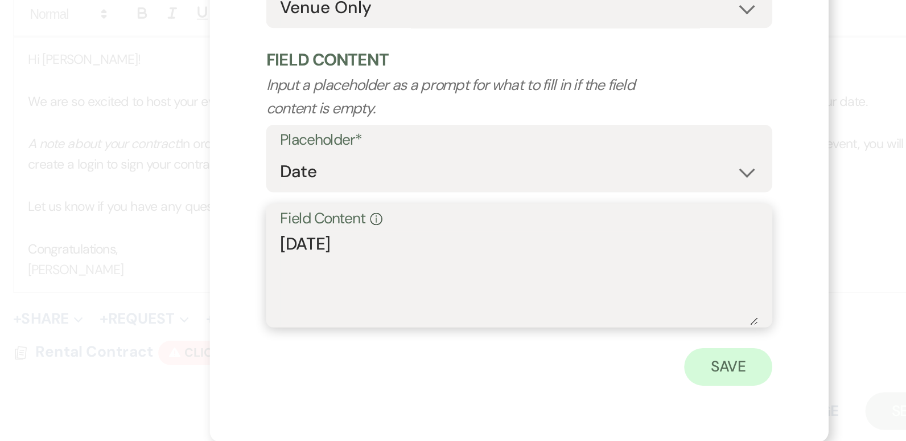
type textarea "[DATE]"
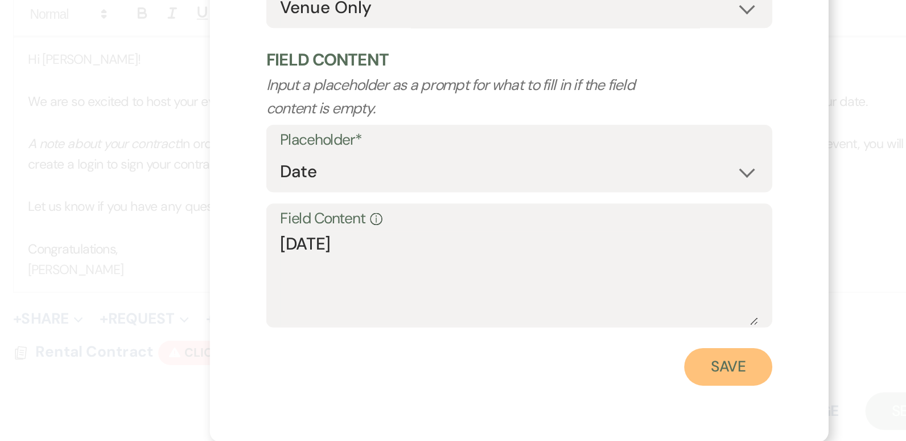
click at [574, 396] on button "Save" at bounding box center [580, 395] width 54 height 23
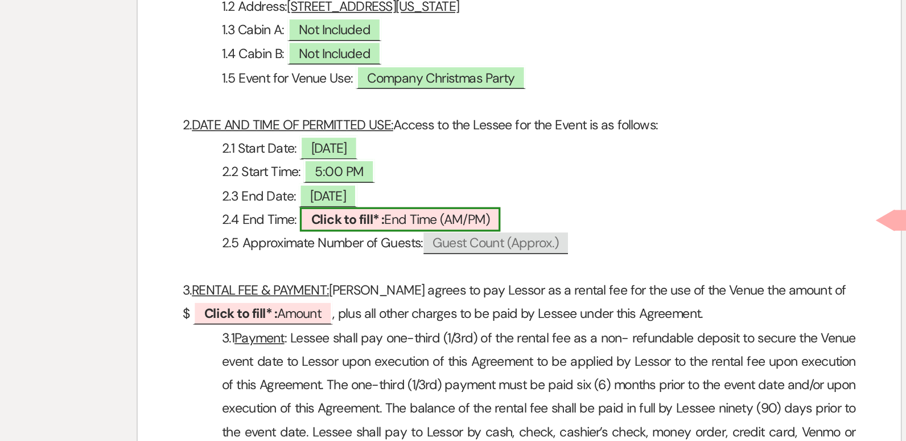
click at [389, 310] on span "Click to fill* : End Time (AM/PM)" at bounding box center [381, 306] width 122 height 15
select select "owner"
select select "custom_placeholder"
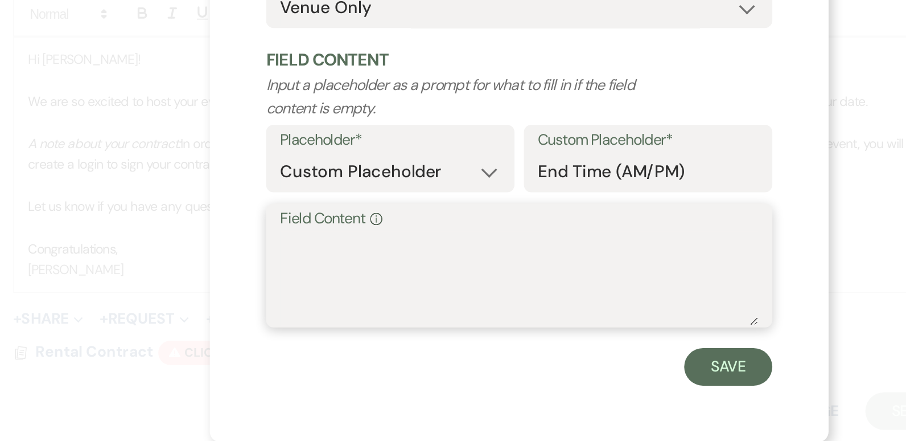
click at [346, 327] on textarea "Field Content Info" at bounding box center [453, 342] width 290 height 57
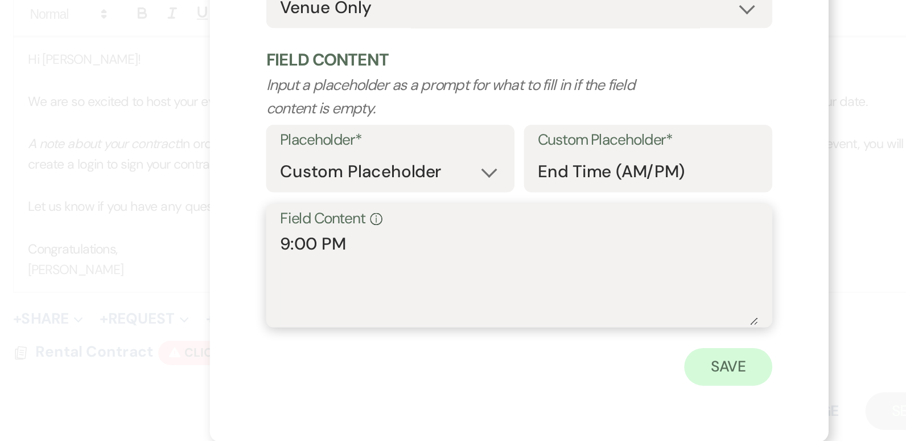
type textarea "9:00 PM"
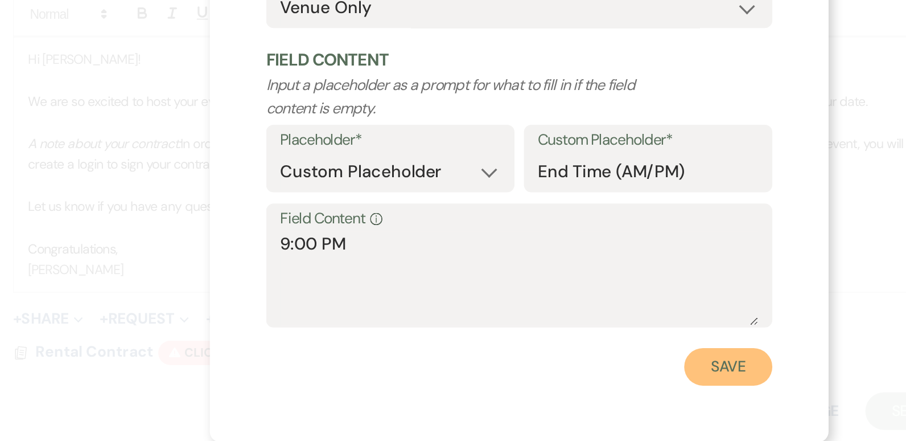
click at [568, 397] on button "Save" at bounding box center [580, 395] width 54 height 23
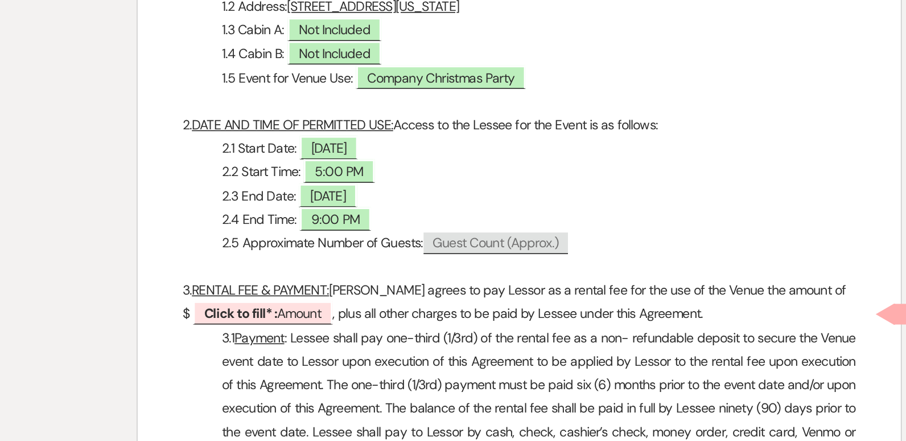
click at [423, 319] on span "Guest Count (Approx.)" at bounding box center [439, 320] width 88 height 13
select select "client"
select select "custom_placeholder"
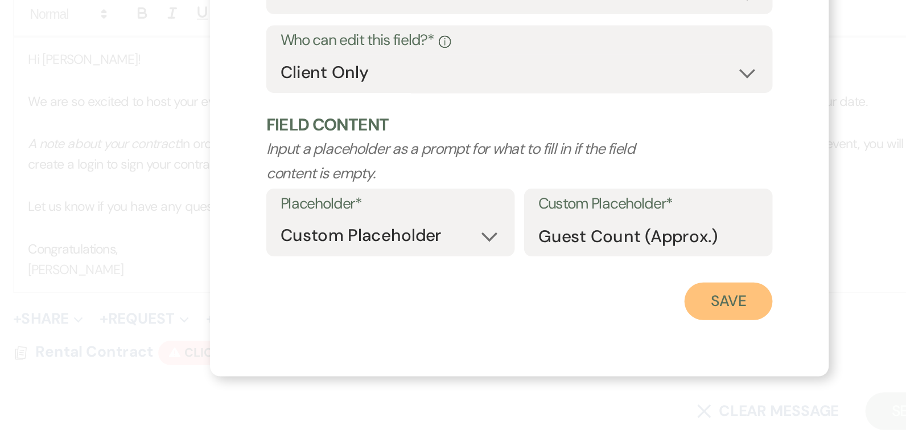
click at [579, 352] on button "Save" at bounding box center [580, 355] width 54 height 23
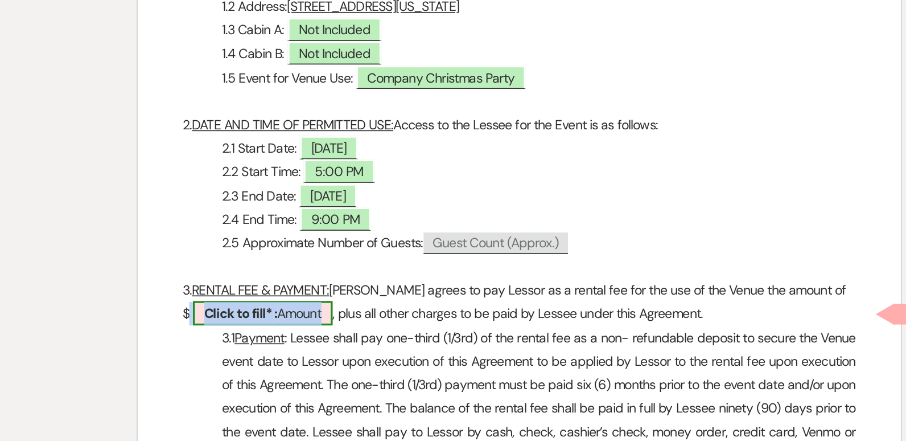
click at [316, 360] on span "Click to fill* : Amount" at bounding box center [297, 363] width 85 height 15
select select "owner"
select select "Amount"
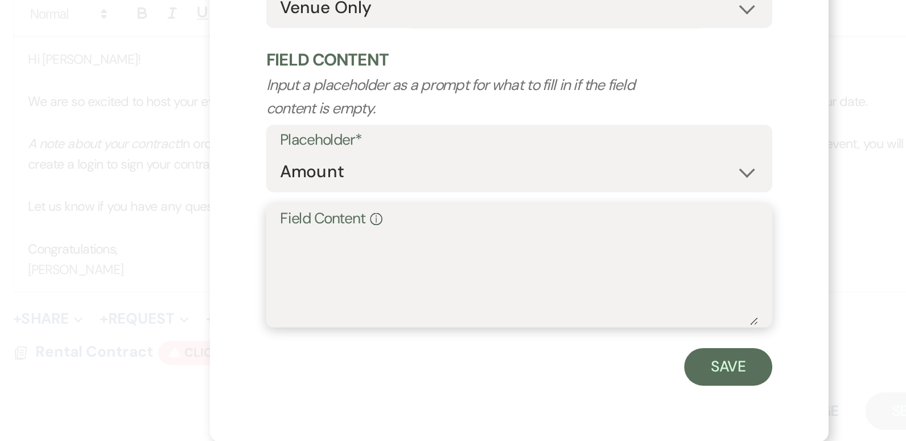
click at [340, 322] on textarea "Field Content Info" at bounding box center [453, 342] width 290 height 57
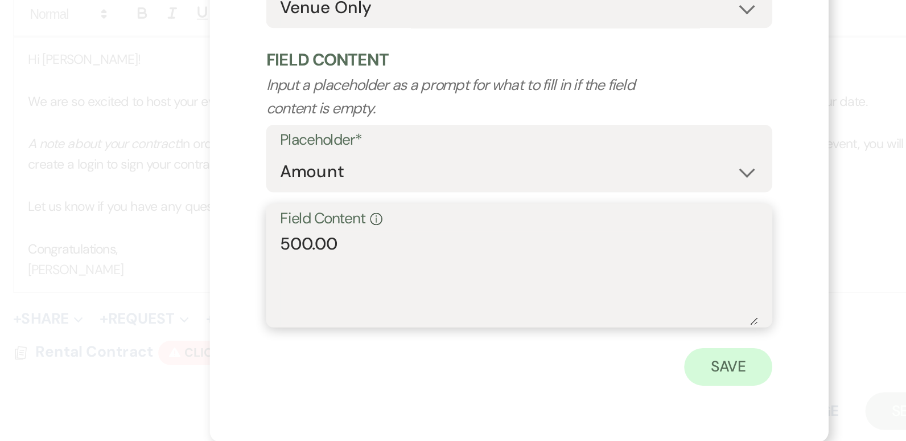
type textarea "500.00"
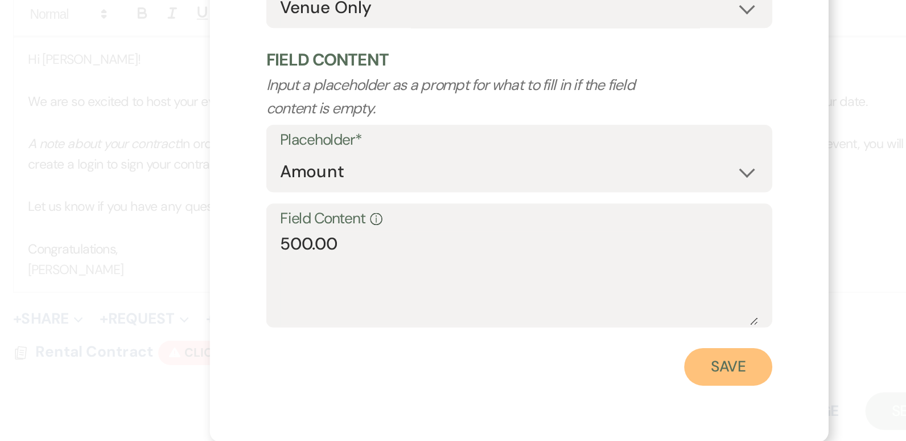
click at [591, 392] on button "Save" at bounding box center [580, 395] width 54 height 23
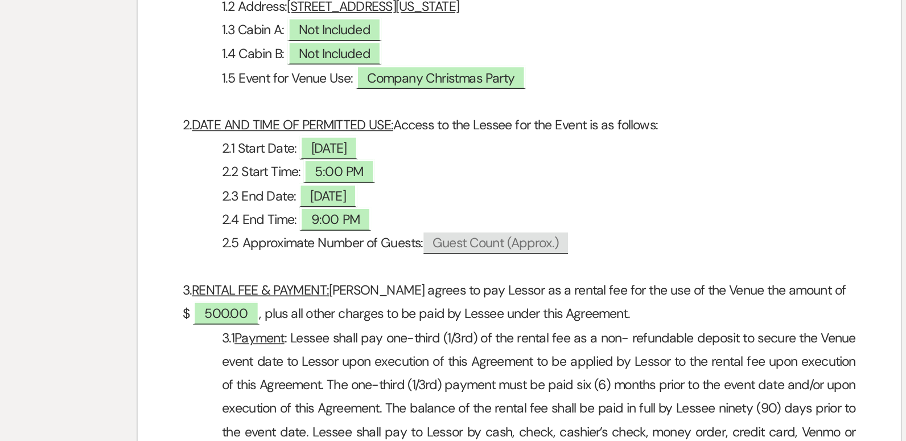
click at [629, 319] on p "2.5 Approximate Number of Guests: Guest Count (Approx.)" at bounding box center [453, 321] width 409 height 14
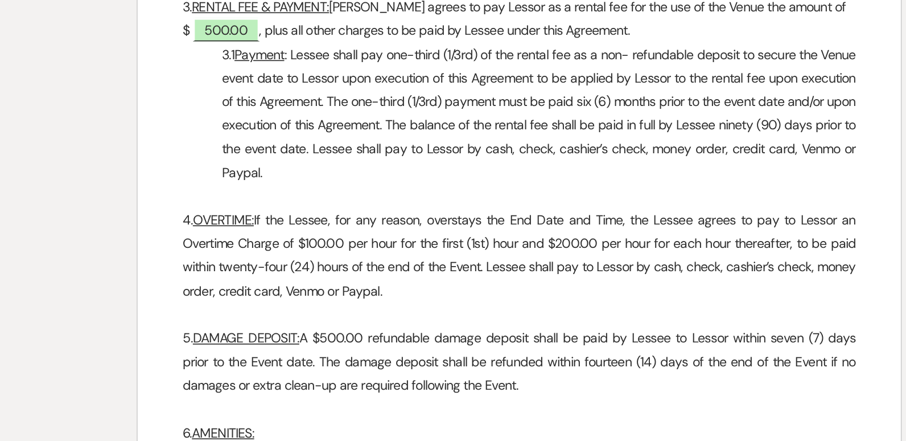
scroll to position [700, 0]
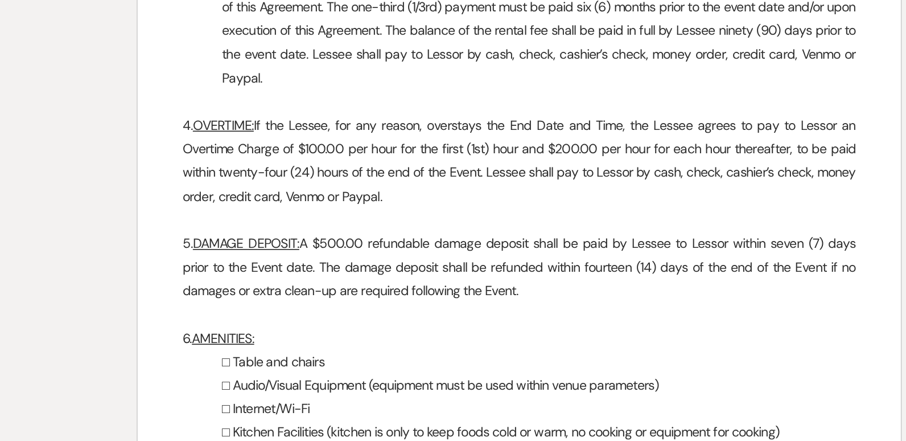
click at [295, 221] on p "3.1 Payment : Lessee shall pay one-third (1/3rd) of the rental fee as a non- re…" at bounding box center [453, 185] width 409 height 86
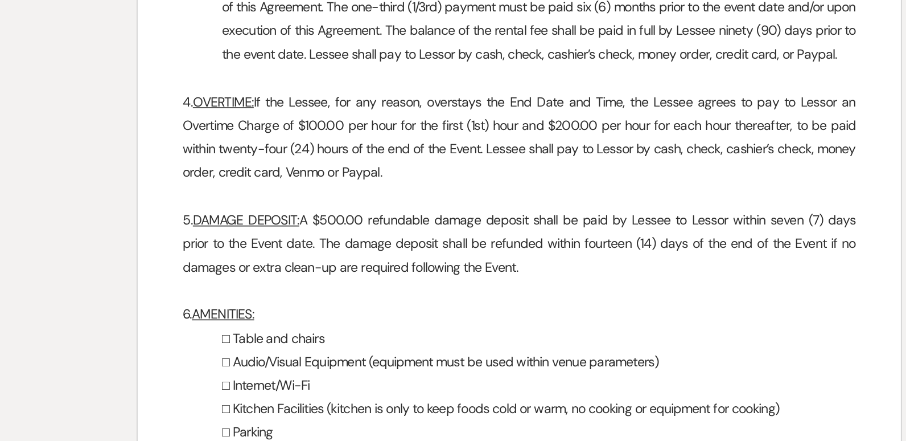
click at [282, 213] on p "3.1 Payment : Lessee shall pay one-third (1/3rd) of the rental fee as a non- re…" at bounding box center [453, 178] width 409 height 72
click at [286, 213] on p "3.1 Payment : Lessee shall pay one-third (1/3rd) of the rental fee as a non- re…" at bounding box center [453, 178] width 409 height 72
click at [279, 213] on p "3.1 Payment : Lessee shall pay one-third (1/3rd) of the rental fee as a non- re…" at bounding box center [453, 178] width 409 height 72
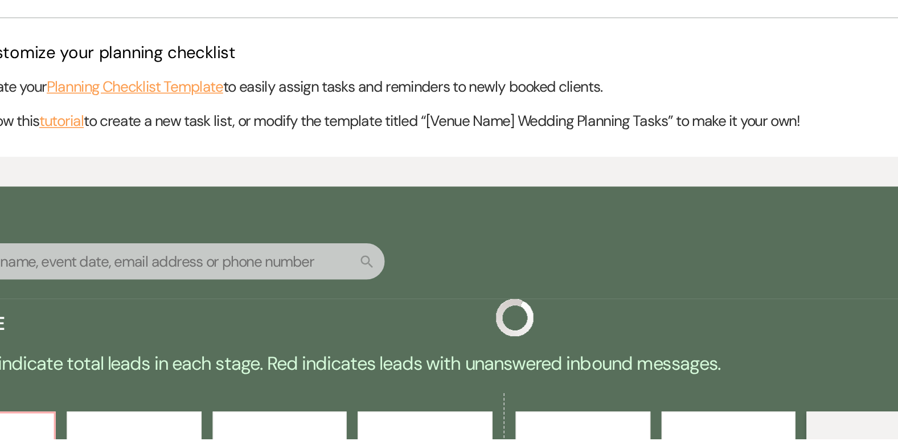
scroll to position [3469, 0]
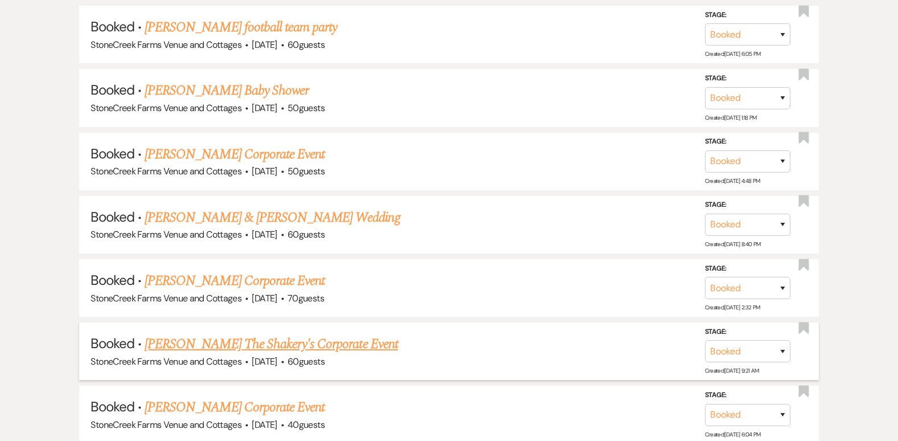
click at [278, 347] on link "[PERSON_NAME] The Shakery's Corporate Event" at bounding box center [271, 344] width 253 height 20
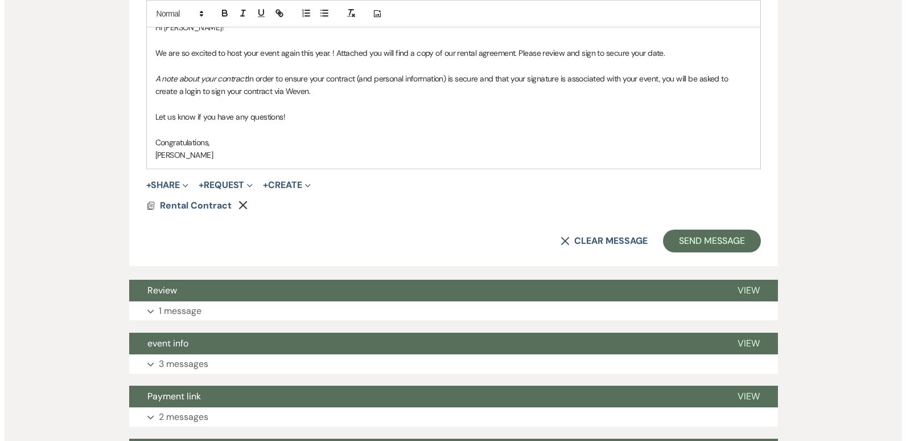
scroll to position [569, 0]
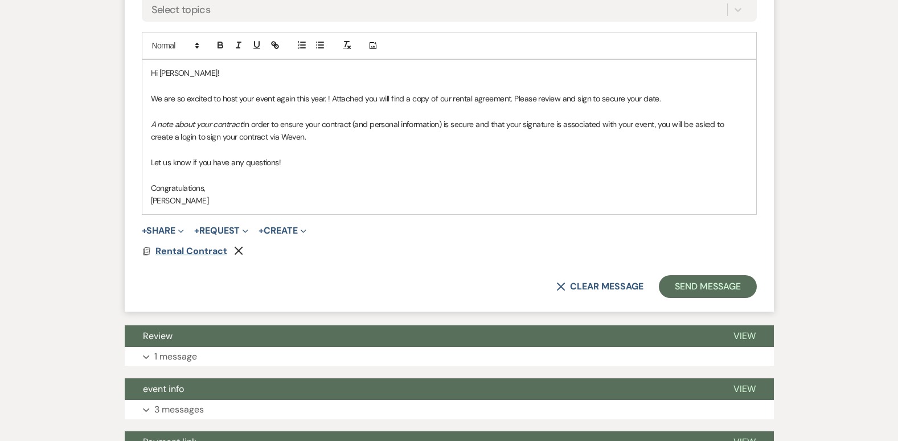
click at [194, 249] on span "Rental Contract" at bounding box center [191, 251] width 72 height 12
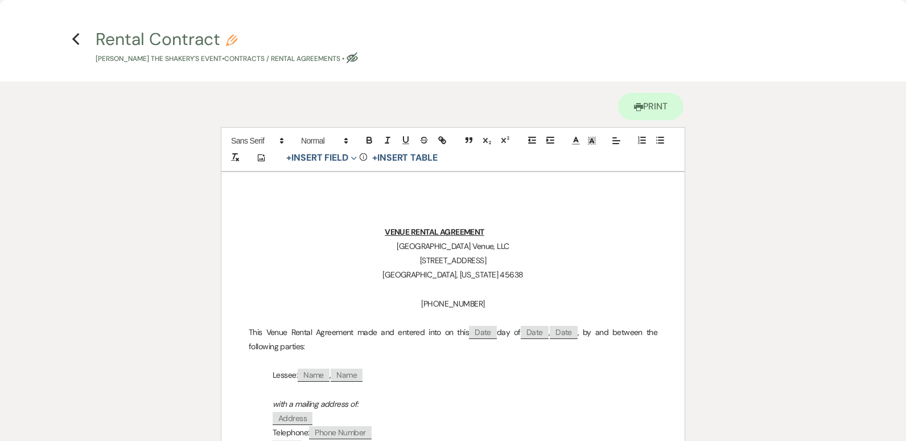
click at [587, 383] on p at bounding box center [453, 390] width 409 height 14
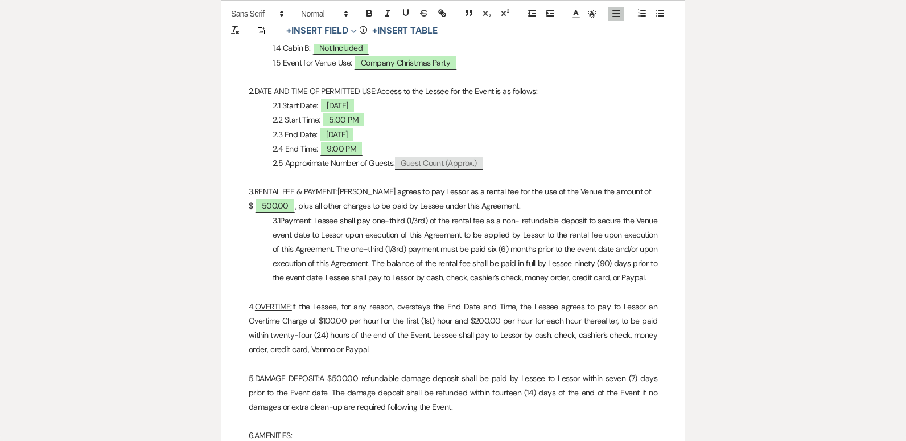
scroll to position [642, 0]
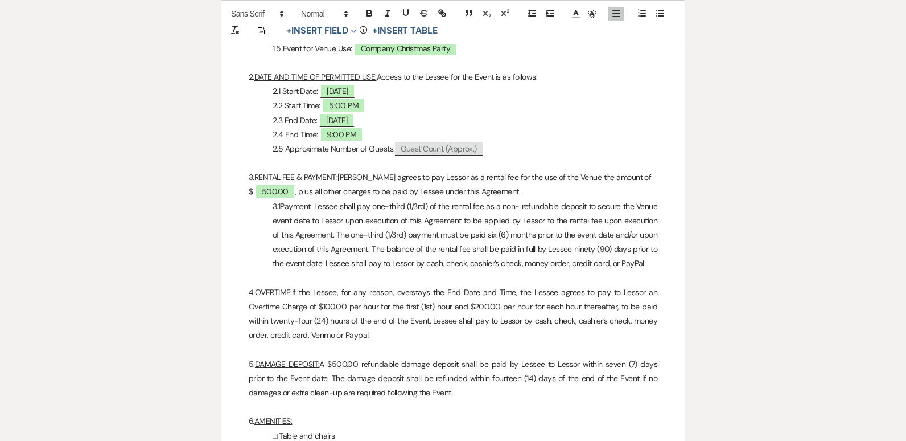
click at [428, 205] on p "3.1 Payment : Lessee shall pay one-third (1/3rd) of the rental fee as a non- re…" at bounding box center [453, 235] width 409 height 72
click at [428, 205] on p "3.1 Payment : Lessee shall pay one-third (1/2 of the rental fee as a non- refun…" at bounding box center [453, 235] width 409 height 72
click at [409, 206] on p "3.1 Payment : Lessee shall pay one-third (1/2) f the rental fee as a non- refun…" at bounding box center [453, 235] width 409 height 72
click at [425, 206] on p "3.1 Payment : Lessee shall pay one-half (1/2) f the rental fee as a non- refund…" at bounding box center [453, 235] width 409 height 72
click at [392, 249] on p "3.1 Payment : Lessee shall pay one-half (1/2) of the rental fee as a non- refun…" at bounding box center [453, 235] width 409 height 72
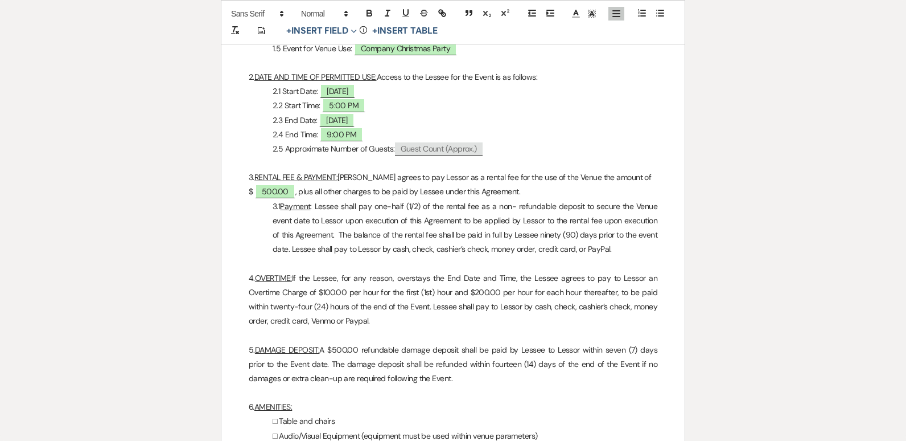
click at [572, 235] on p "3.1 Payment : Lessee shall pay one-half (1/2) of the rental fee as a non- refun…" at bounding box center [453, 227] width 409 height 57
click at [335, 322] on p "4. OVERTIME: If the Lessee, for any reason, overstays the End Date and Time, th…" at bounding box center [453, 299] width 409 height 57
click at [357, 351] on p "5. DAMAGE DEPOSIT: A $500.00 refundable damage deposit shall be paid by Lessee …" at bounding box center [453, 364] width 409 height 43
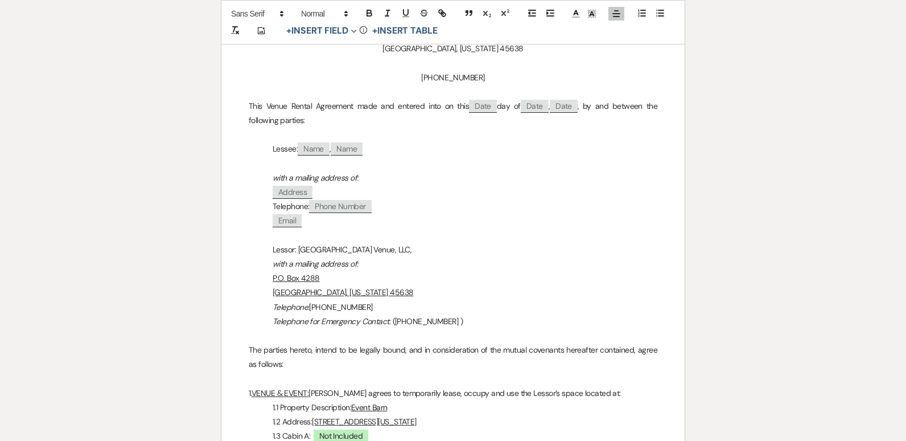
scroll to position [212, 0]
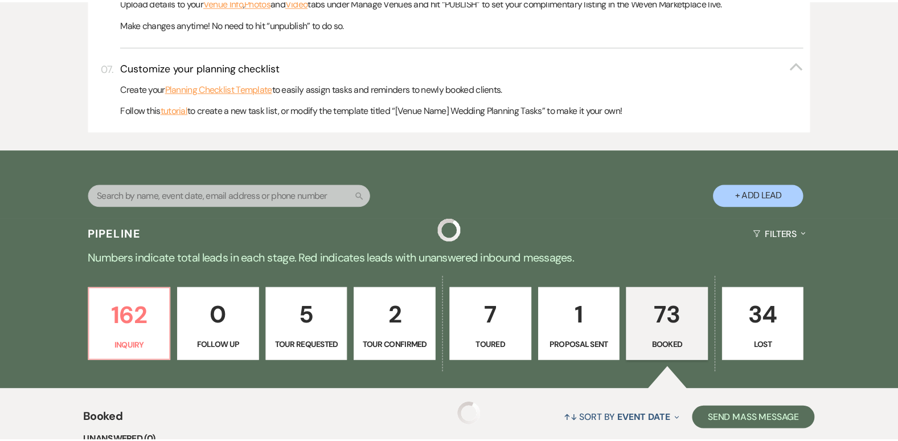
scroll to position [3469, 0]
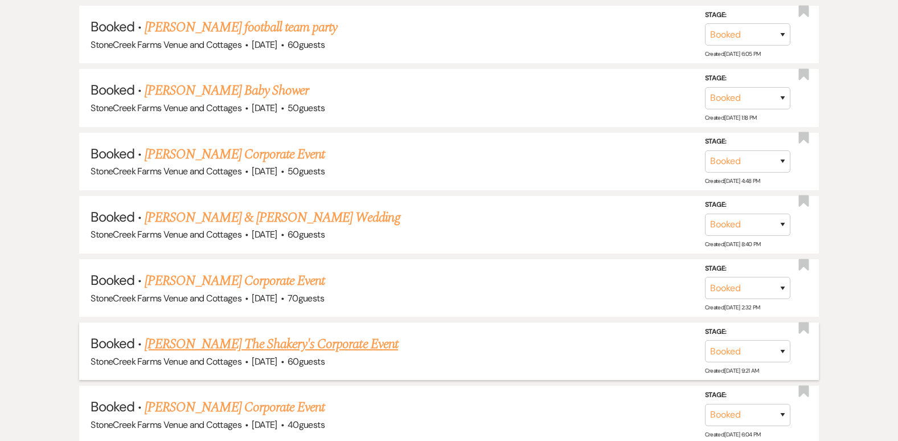
click at [175, 343] on link "[PERSON_NAME] The Shakery's Corporate Event" at bounding box center [271, 344] width 253 height 20
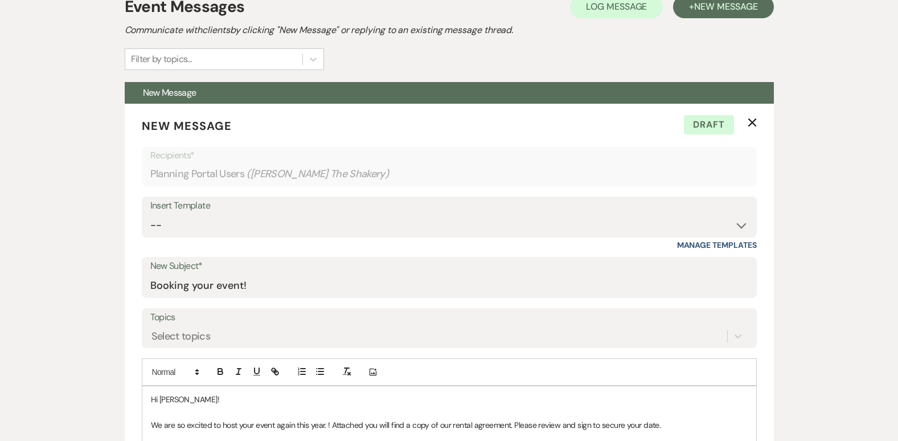
scroll to position [174, 0]
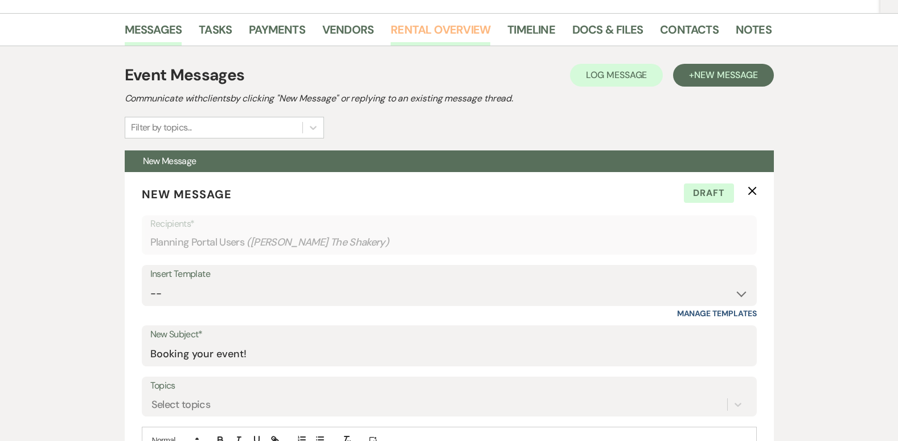
click at [467, 23] on link "Rental Overview" at bounding box center [440, 32] width 100 height 25
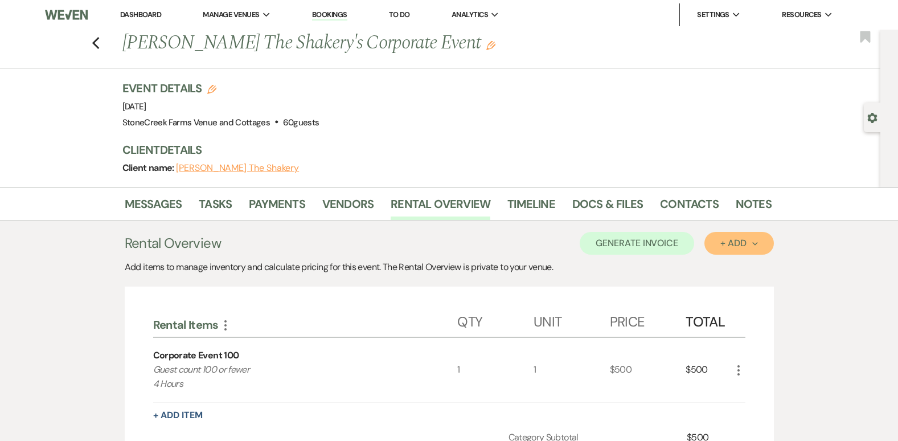
click at [746, 239] on div "+ Add Next" at bounding box center [738, 243] width 37 height 9
click at [724, 264] on button "Item" at bounding box center [732, 269] width 57 height 18
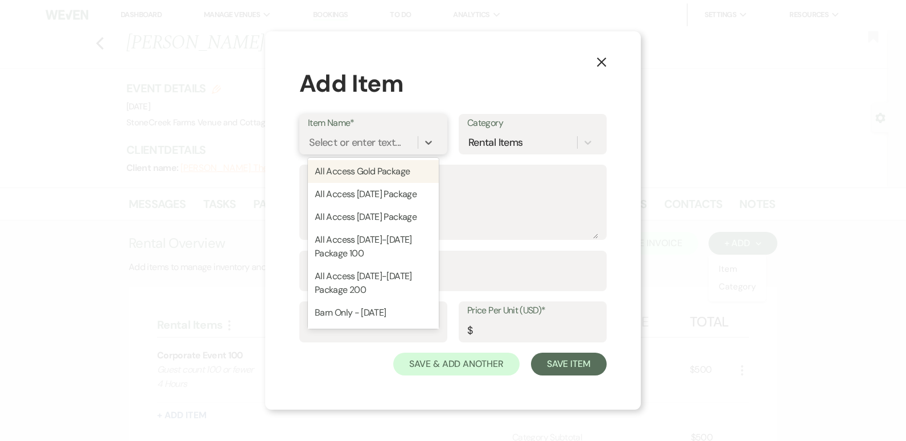
click at [413, 146] on div "Select or enter text..." at bounding box center [363, 142] width 110 height 20
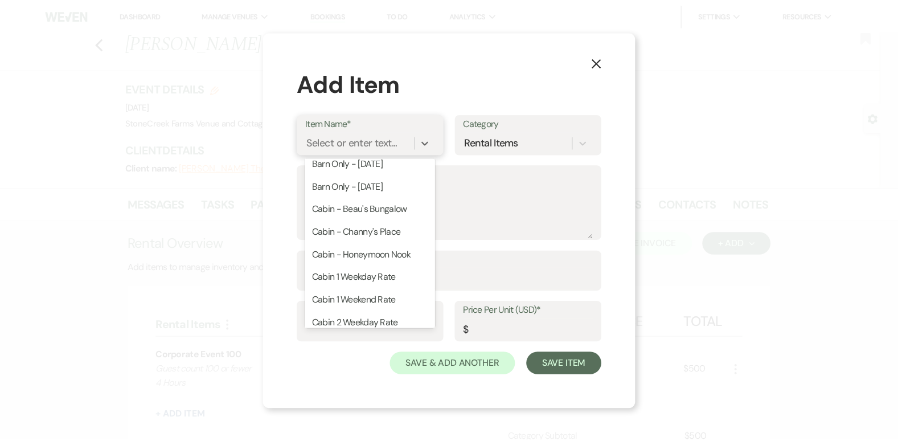
scroll to position [298, 0]
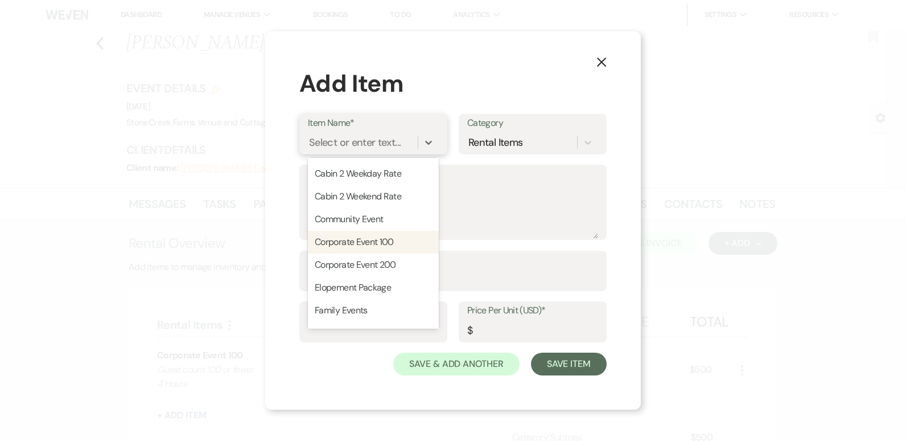
click at [382, 249] on div "Corporate Event 100" at bounding box center [373, 242] width 131 height 23
type textarea "Guest count 100 or fewer 4 Hours"
type input "1"
type input "750"
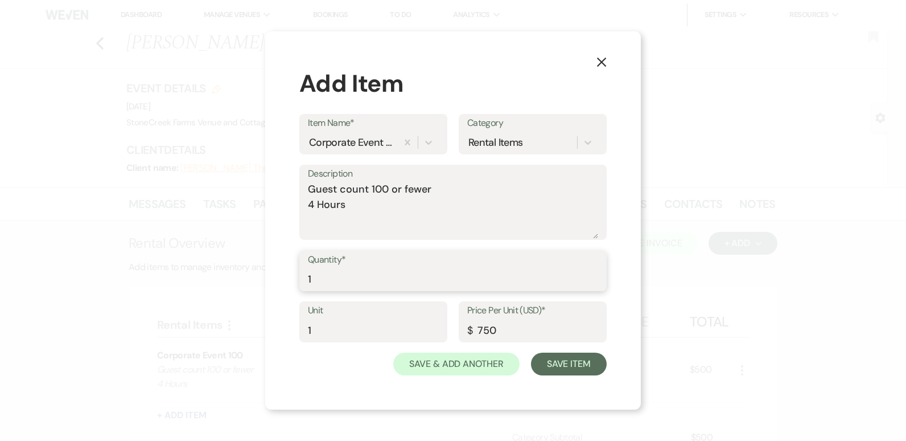
type input "1"
click at [591, 274] on input "1" at bounding box center [453, 279] width 290 height 22
click at [511, 327] on input "750" at bounding box center [532, 330] width 131 height 22
type input "7"
type input "500.00"
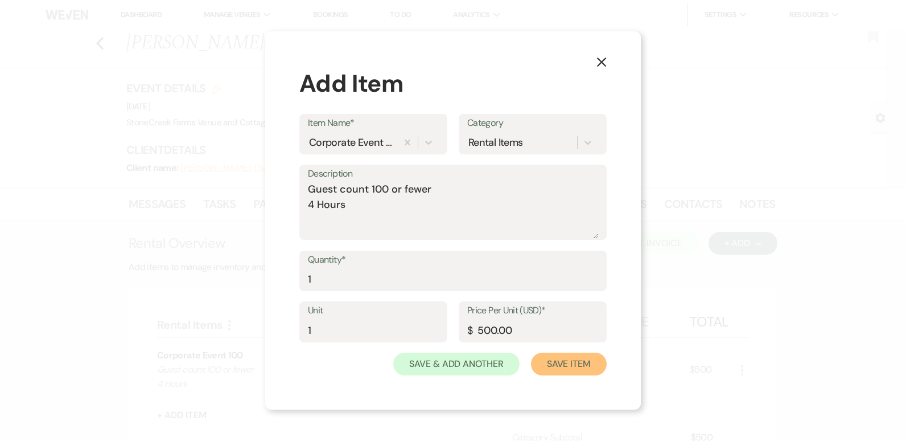
click at [562, 365] on button "Save Item" at bounding box center [569, 363] width 76 height 23
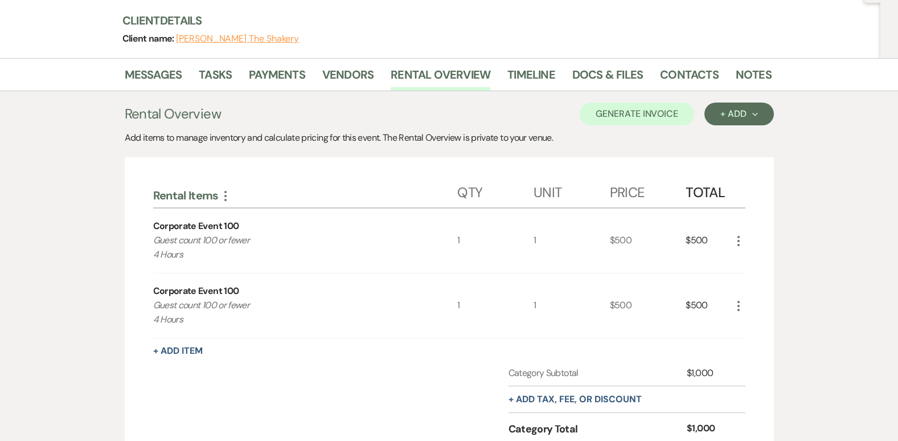
scroll to position [137, 0]
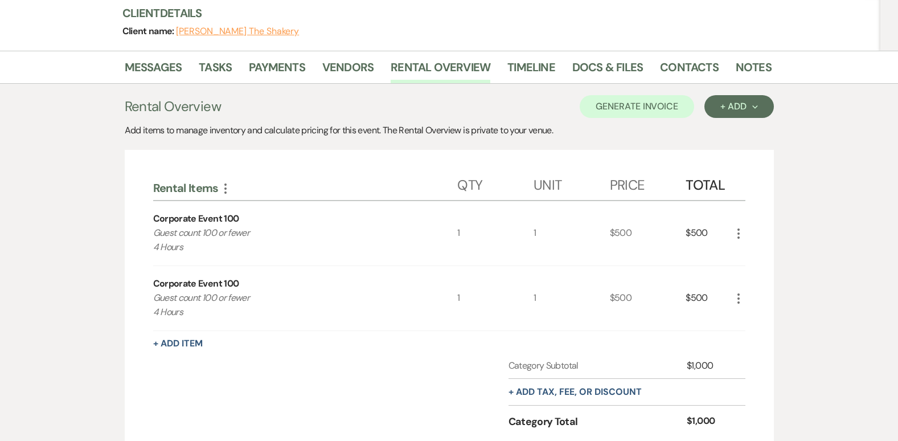
click at [179, 225] on p "Guest count 100 or fewer 4 Hours" at bounding box center [290, 239] width 274 height 29
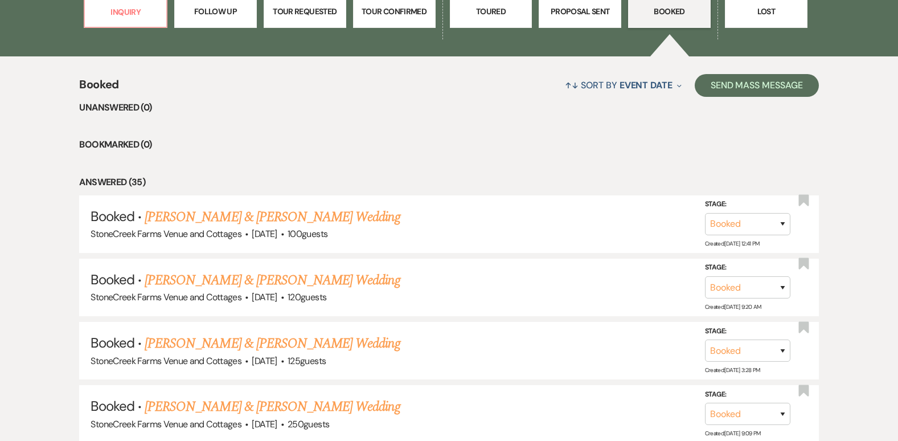
scroll to position [516, 0]
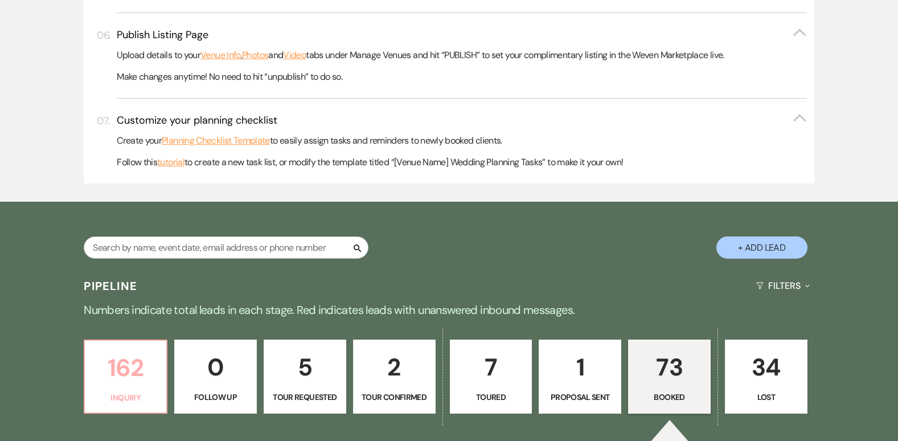
drag, startPoint x: 122, startPoint y: 373, endPoint x: 901, endPoint y: 433, distance: 781.0
click at [122, 373] on p "162" at bounding box center [126, 367] width 68 height 38
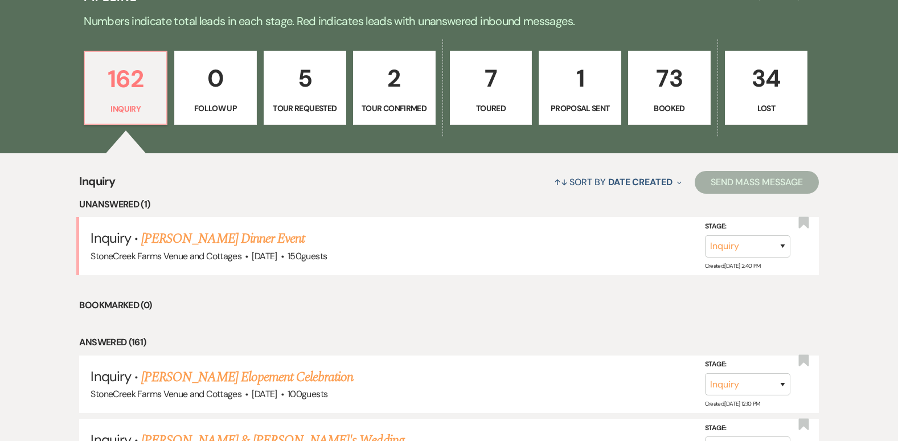
scroll to position [842, 0]
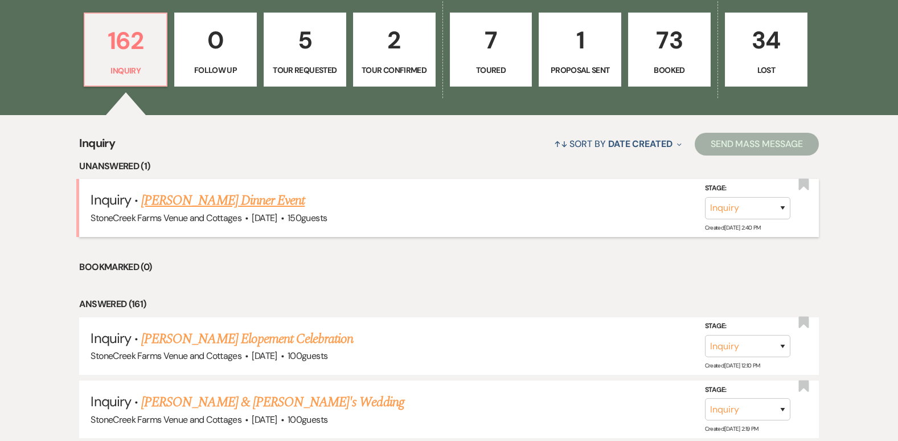
click at [195, 200] on link "[PERSON_NAME] Dinner Event" at bounding box center [222, 200] width 163 height 20
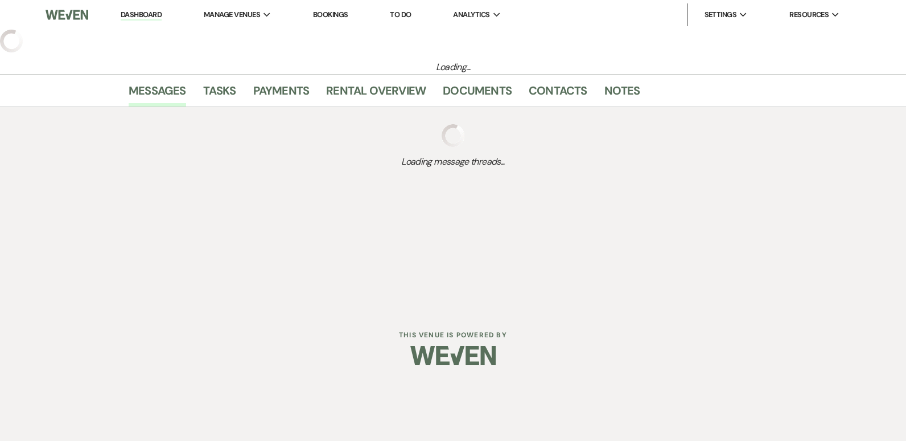
select select "5"
select select "13"
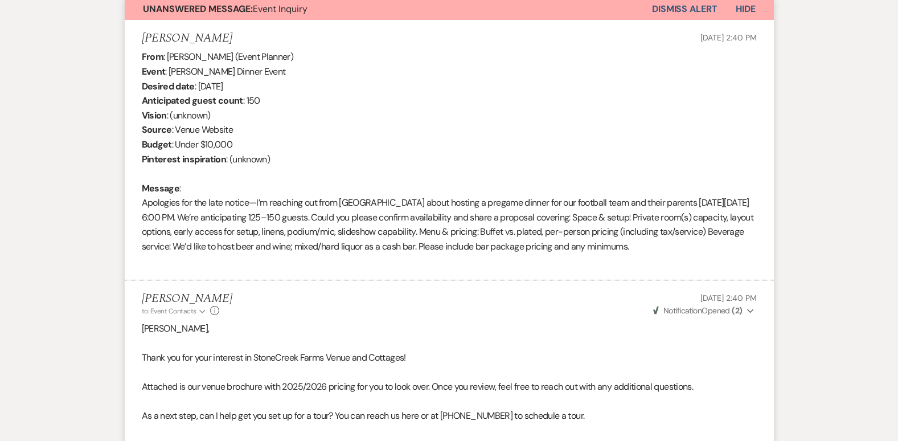
scroll to position [433, 0]
